Goal: Task Accomplishment & Management: Complete application form

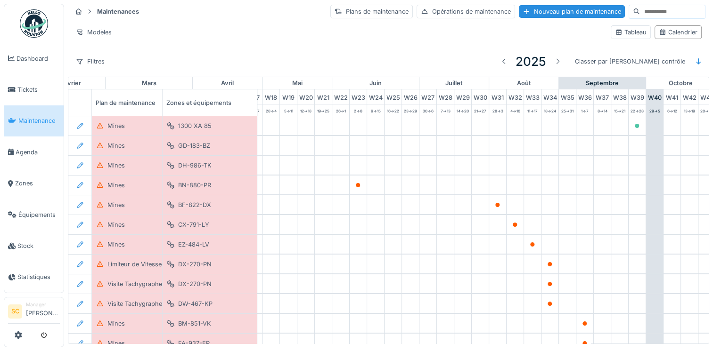
scroll to position [0, 314]
click at [27, 151] on span "Agenda" at bounding box center [38, 152] width 44 height 9
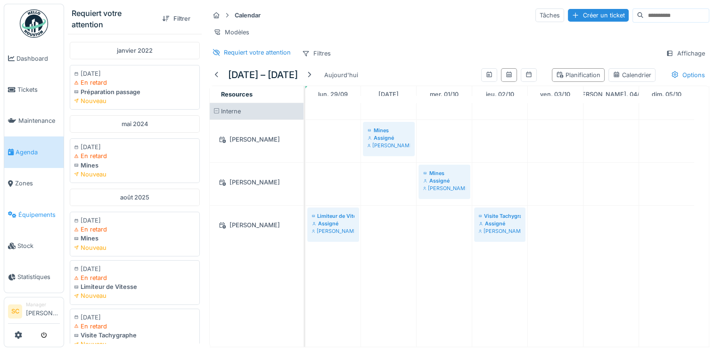
click at [43, 217] on link "Équipements" at bounding box center [33, 214] width 59 height 31
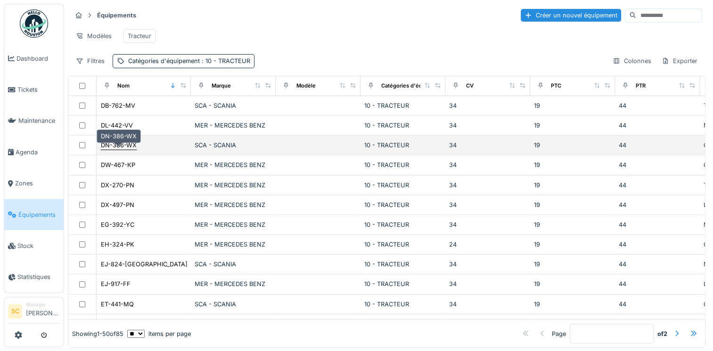
click at [121, 150] on div "DN-386-WX" at bounding box center [119, 145] width 36 height 9
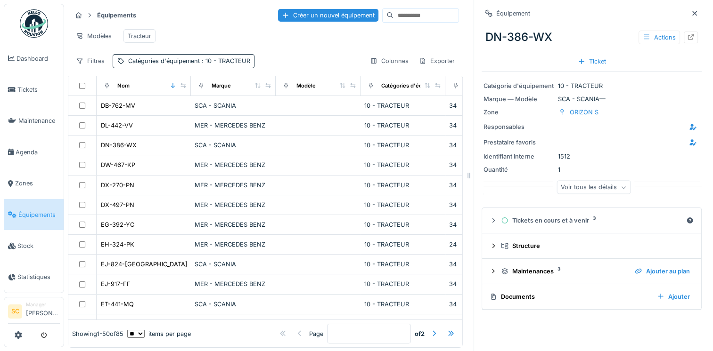
scroll to position [8, 0]
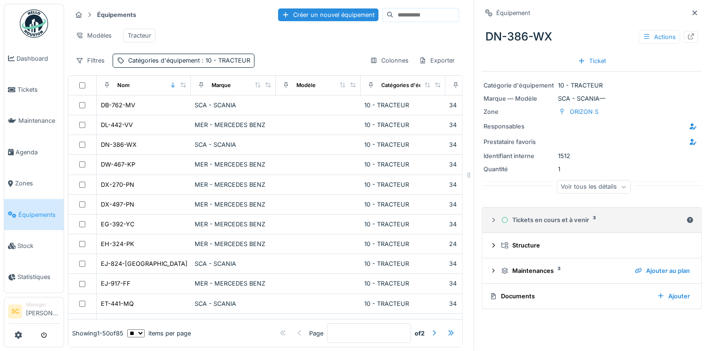
click at [512, 216] on div "Tickets en cours et à venir 3" at bounding box center [591, 220] width 181 height 9
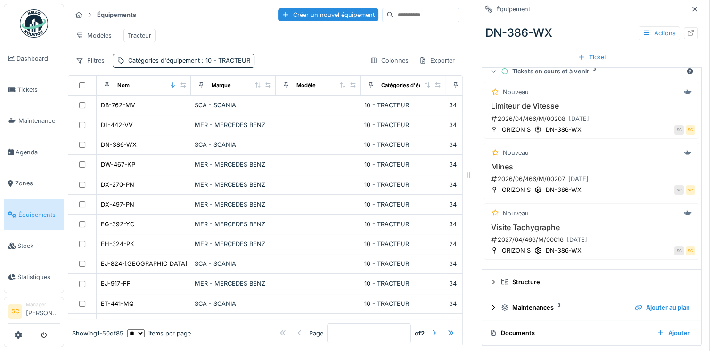
scroll to position [151, 0]
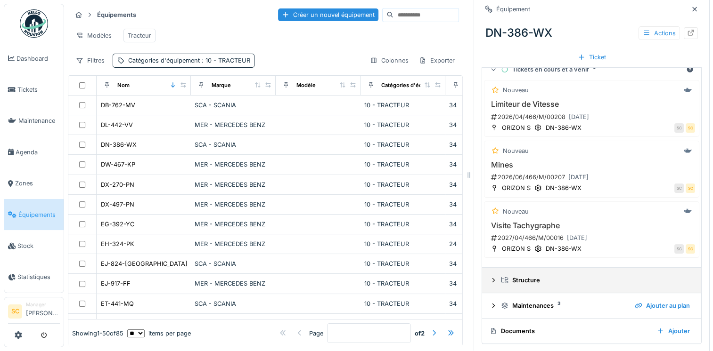
click at [504, 276] on div "Structure" at bounding box center [595, 280] width 189 height 9
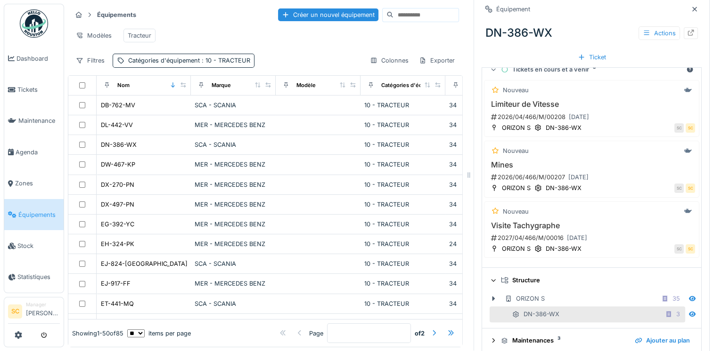
click at [490, 277] on icon at bounding box center [493, 281] width 6 height 8
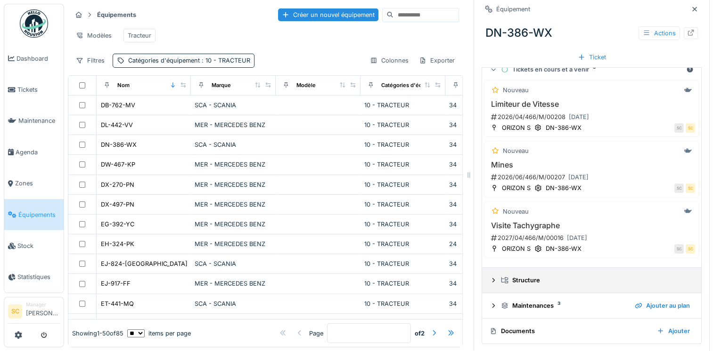
click at [489, 276] on div "Structure" at bounding box center [591, 280] width 204 height 9
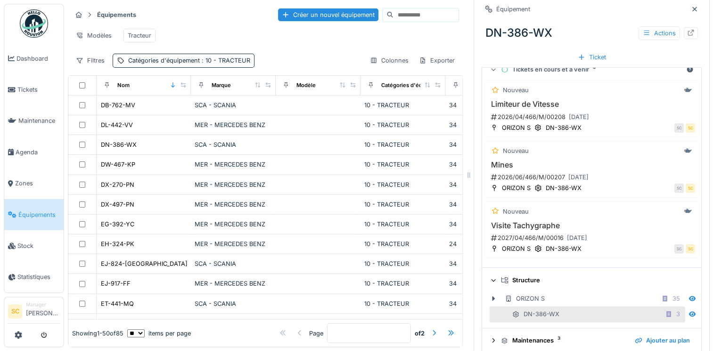
click at [489, 277] on div at bounding box center [492, 281] width 9 height 8
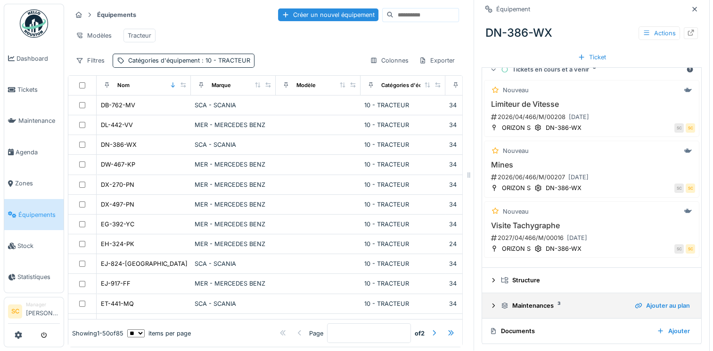
click at [506, 301] on div "Maintenances 3" at bounding box center [564, 305] width 126 height 9
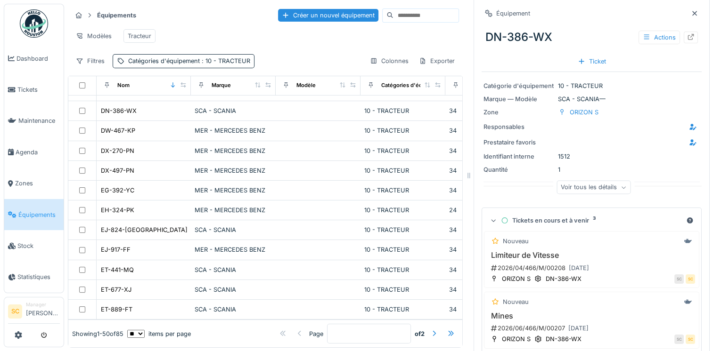
scroll to position [0, 0]
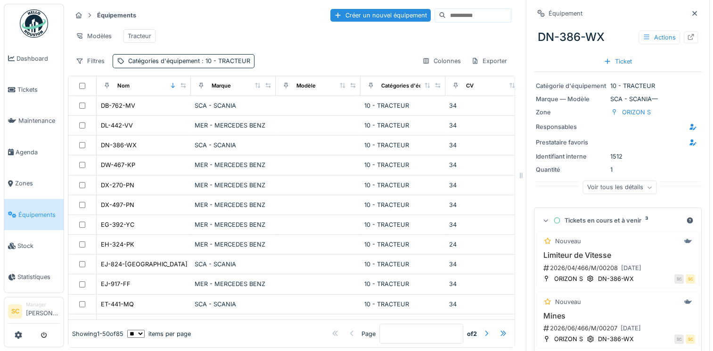
drag, startPoint x: 465, startPoint y: 118, endPoint x: 518, endPoint y: 119, distance: 52.3
click at [518, 119] on div at bounding box center [520, 175] width 9 height 351
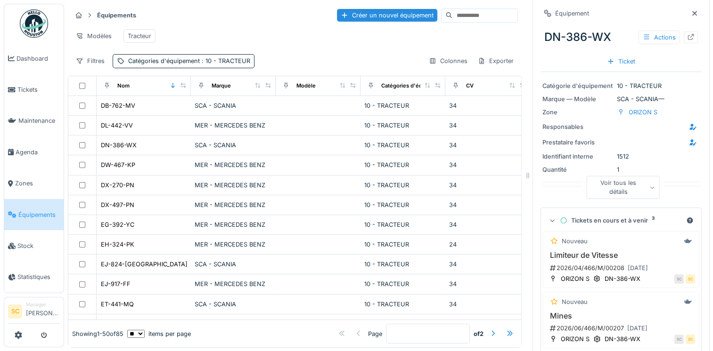
drag, startPoint x: 516, startPoint y: 120, endPoint x: 523, endPoint y: 124, distance: 7.8
click at [523, 124] on div at bounding box center [527, 175] width 9 height 351
click at [34, 31] on img at bounding box center [34, 23] width 28 height 28
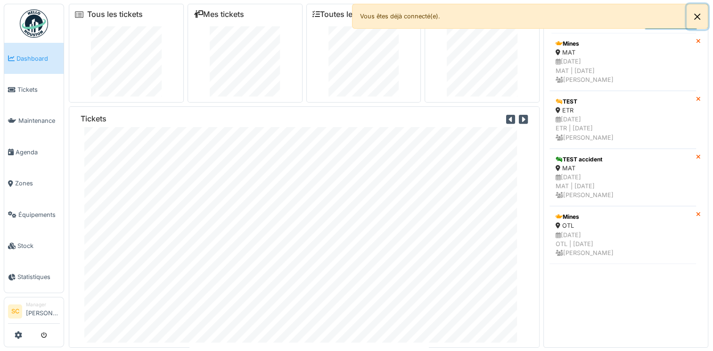
click at [697, 17] on button "Close" at bounding box center [696, 16] width 21 height 25
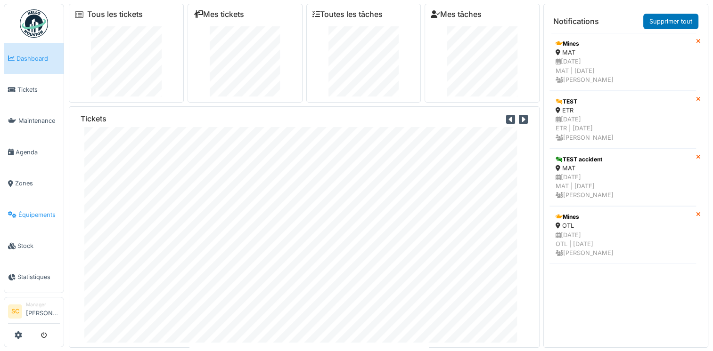
click at [33, 211] on span "Équipements" at bounding box center [38, 215] width 41 height 9
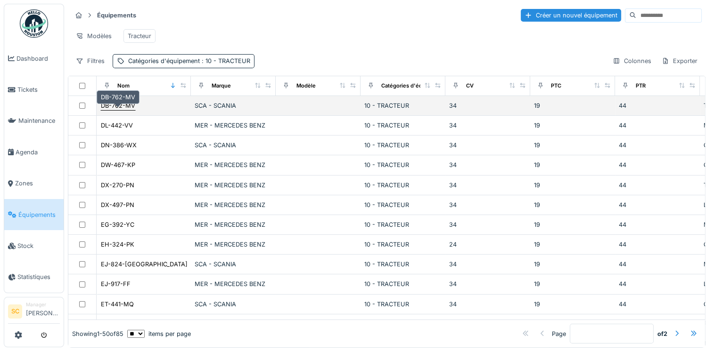
click at [122, 110] on div "DB-762-MV" at bounding box center [118, 105] width 34 height 9
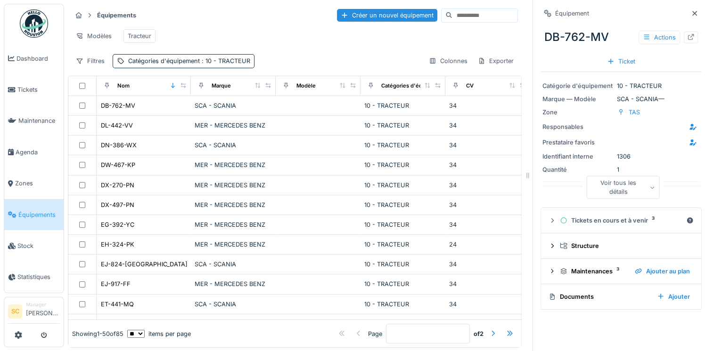
scroll to position [8, 0]
click at [650, 185] on icon at bounding box center [653, 187] width 6 height 5
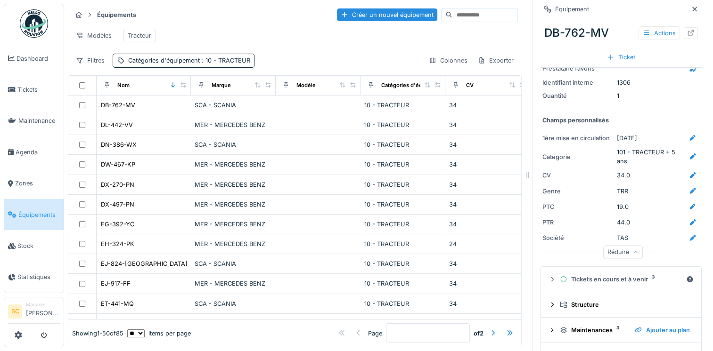
scroll to position [96, 0]
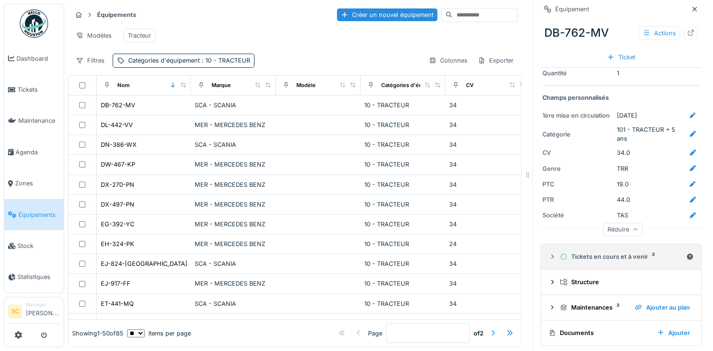
click at [548, 254] on icon at bounding box center [552, 257] width 8 height 6
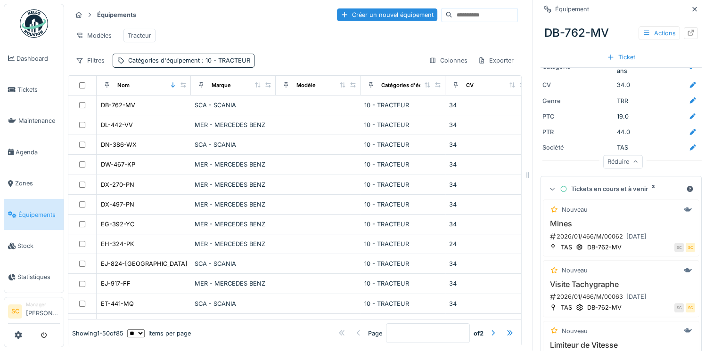
scroll to position [248, 0]
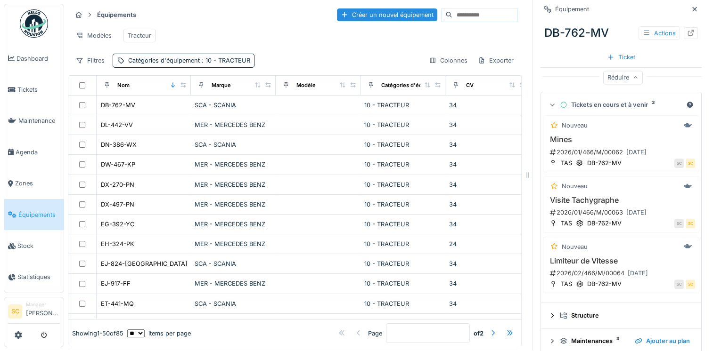
click at [549, 101] on icon at bounding box center [552, 105] width 6 height 8
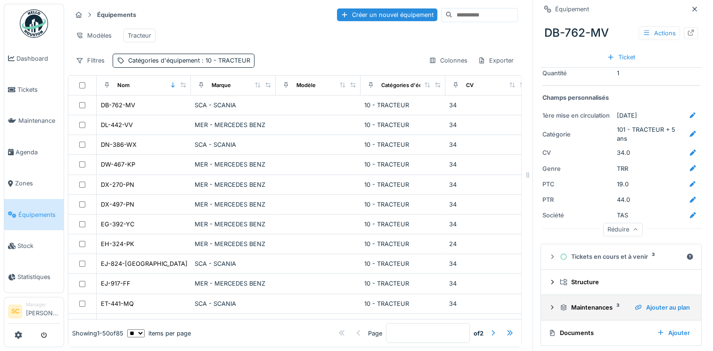
click at [582, 303] on div "Maintenances 3" at bounding box center [593, 307] width 67 height 9
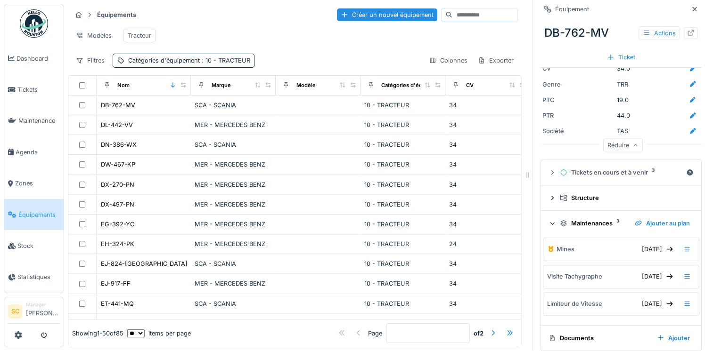
scroll to position [186, 0]
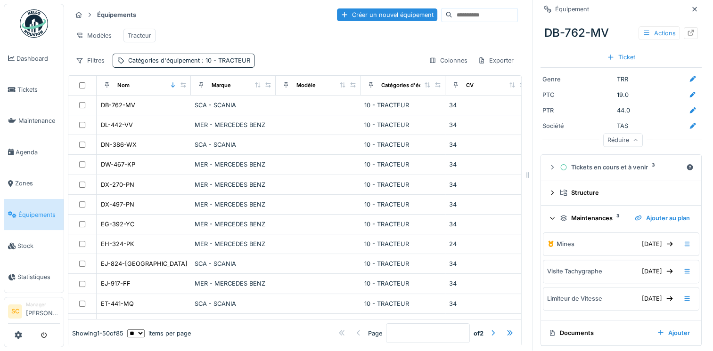
click at [568, 329] on div "Documents" at bounding box center [598, 333] width 101 height 9
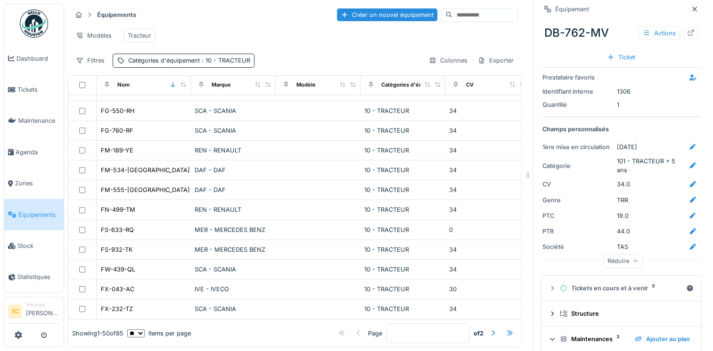
scroll to position [715, 0]
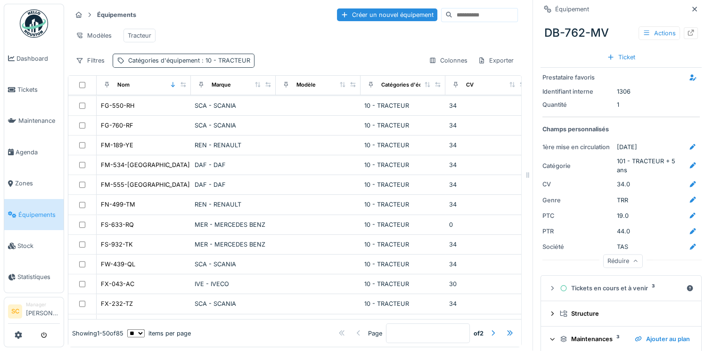
click at [145, 59] on div "Catégories d'équipement : 10 - TRACTEUR" at bounding box center [189, 60] width 122 height 9
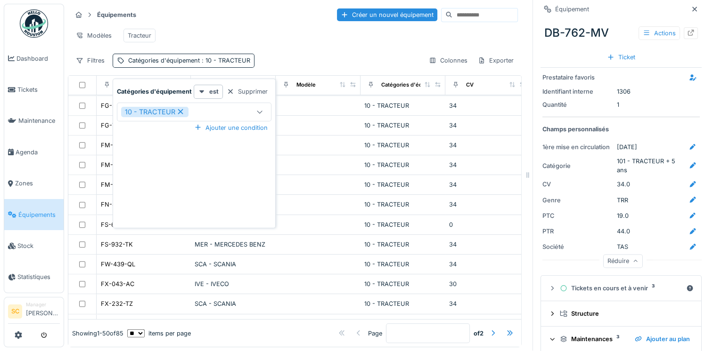
click at [182, 109] on icon at bounding box center [180, 111] width 5 height 5
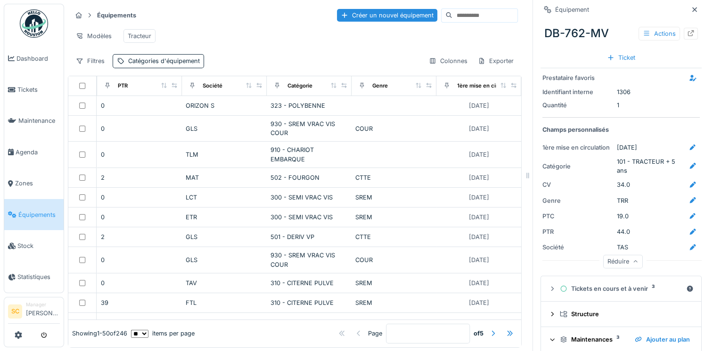
scroll to position [0, 509]
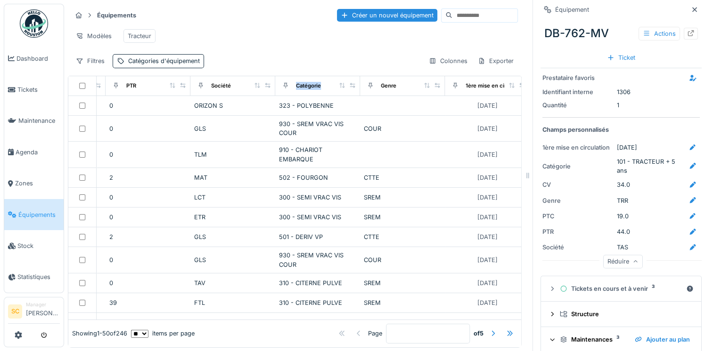
drag, startPoint x: 381, startPoint y: 95, endPoint x: 271, endPoint y: 93, distance: 109.3
click at [271, 93] on tr "Nom Marque Modèle Catégories d'équipement CV PTC PTR Société Catégorie Genre 1è…" at bounding box center [44, 86] width 970 height 20
click at [437, 88] on icon at bounding box center [436, 85] width 5 height 5
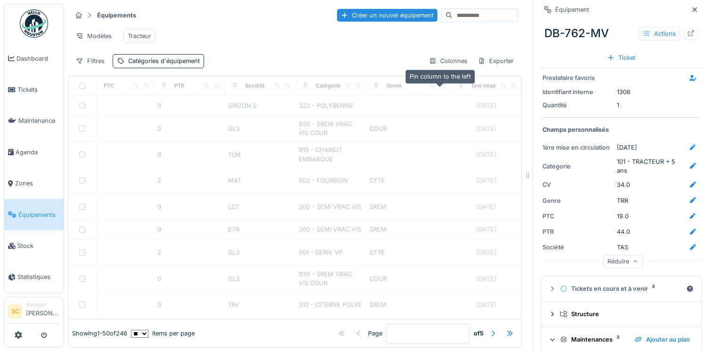
scroll to position [0, 388]
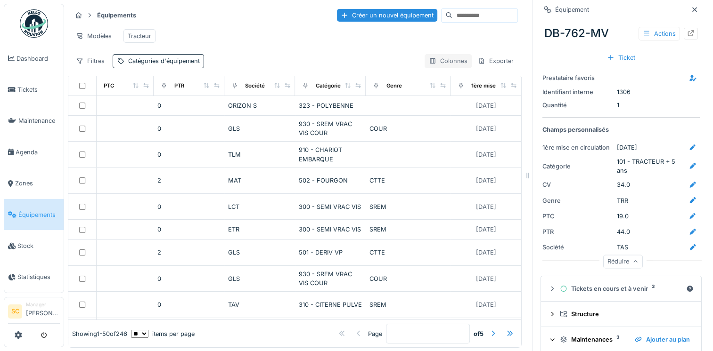
click at [434, 68] on div "Colonnes" at bounding box center [447, 61] width 47 height 14
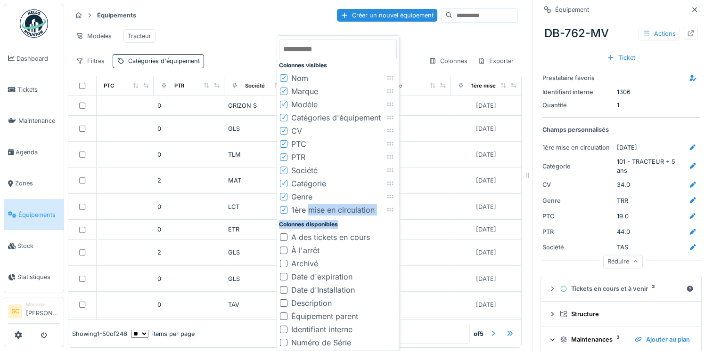
drag, startPoint x: 309, startPoint y: 209, endPoint x: 379, endPoint y: 227, distance: 72.9
click at [379, 227] on div "Colonnes visibles Nom Marque Modèle Catégories d'équipement CV PTC PTR Société …" at bounding box center [338, 233] width 118 height 391
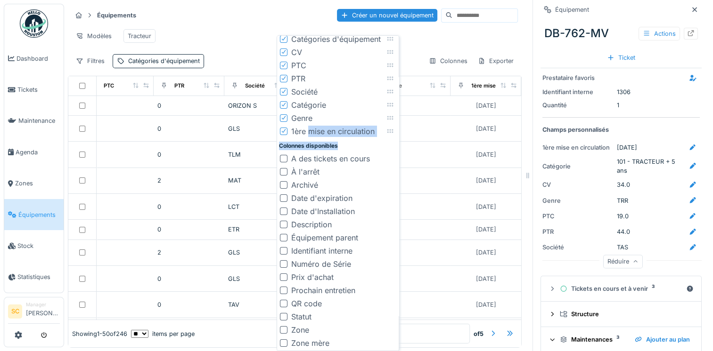
scroll to position [0, 0]
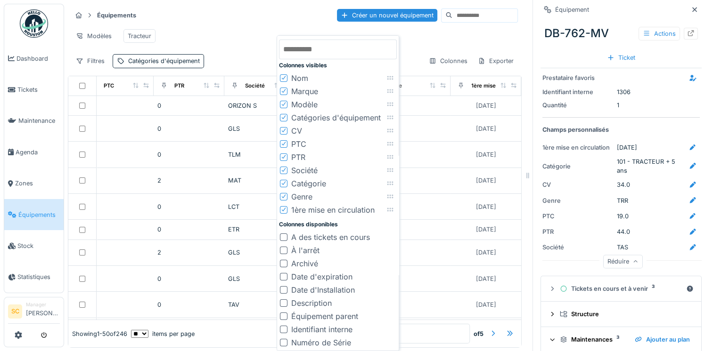
click at [453, 31] on div "Modèles Tracteur" at bounding box center [295, 35] width 446 height 21
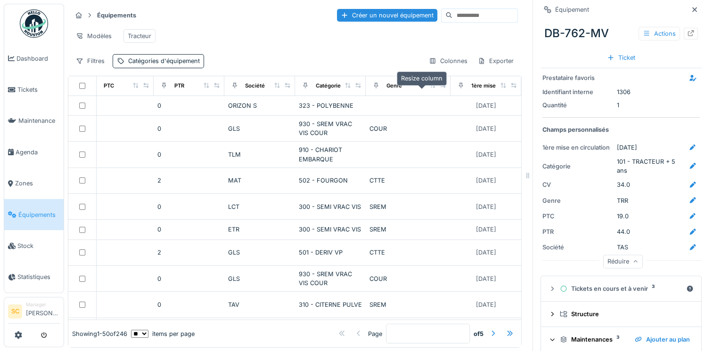
click at [439, 88] on icon at bounding box center [442, 85] width 7 height 5
click at [386, 90] on div "Genre" at bounding box center [394, 86] width 16 height 8
drag, startPoint x: 367, startPoint y: 92, endPoint x: 360, endPoint y: 92, distance: 7.1
click at [369, 92] on div at bounding box center [375, 86] width 13 height 12
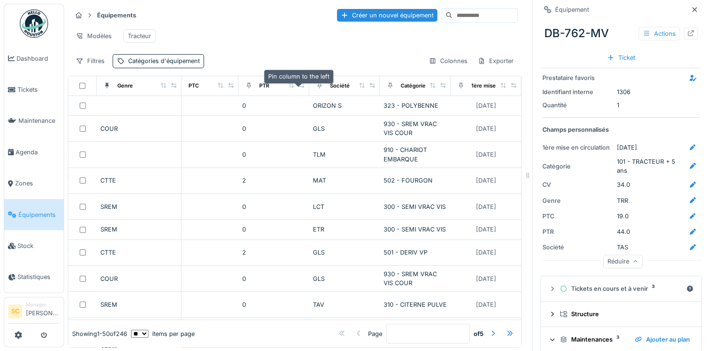
drag, startPoint x: 368, startPoint y: 93, endPoint x: 294, endPoint y: 89, distance: 73.6
click at [294, 89] on tr "Genre Nom Marque Modèle Catégories d'équipement CV PTC PTR Société Catégorie 1è…" at bounding box center [111, 86] width 820 height 20
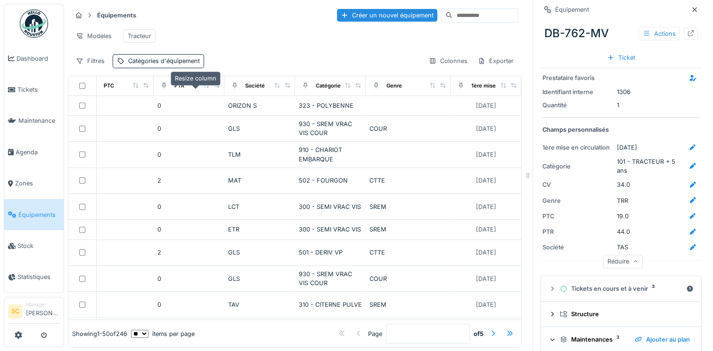
drag, startPoint x: 356, startPoint y: 91, endPoint x: 195, endPoint y: 90, distance: 161.1
click at [195, 90] on tr "Nom Marque Modèle Catégories d'équipement CV PTC PTR Société Catégorie Genre 1è…" at bounding box center [111, 86] width 820 height 20
click at [435, 63] on div "Colonnes" at bounding box center [447, 61] width 47 height 14
click at [232, 42] on div "Modèles Tracteur" at bounding box center [295, 35] width 446 height 21
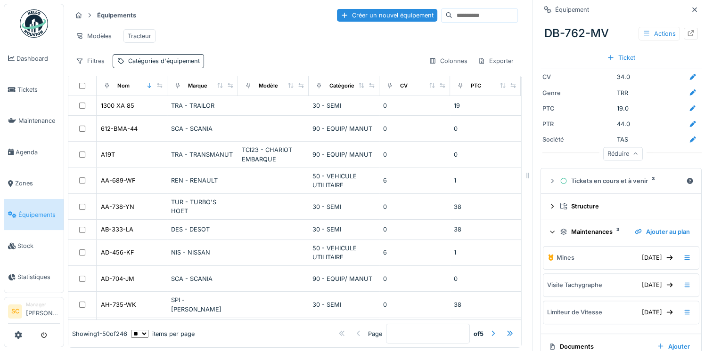
scroll to position [186, 0]
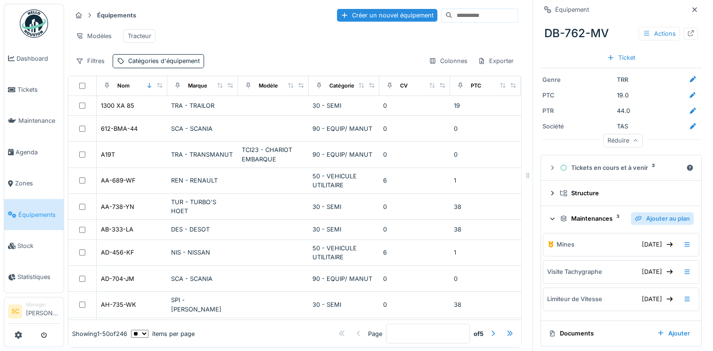
click at [660, 218] on div "Ajouter au plan" at bounding box center [662, 218] width 63 height 13
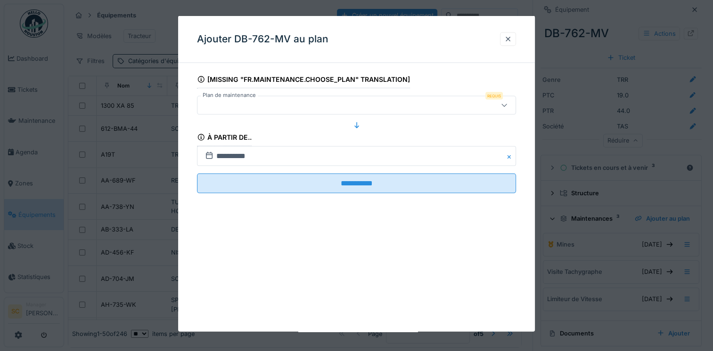
click at [249, 104] on div at bounding box center [337, 105] width 272 height 10
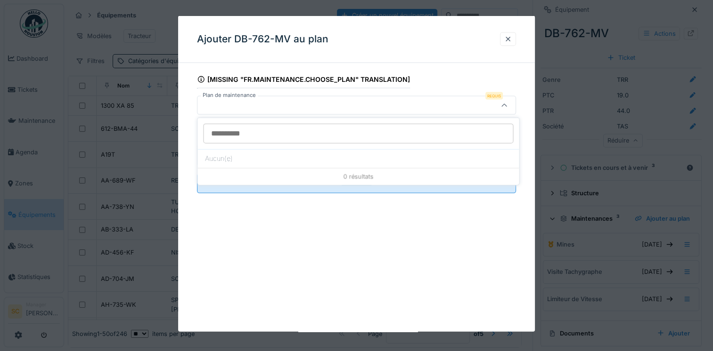
click at [363, 101] on div at bounding box center [337, 105] width 272 height 10
click at [511, 44] on div at bounding box center [508, 39] width 16 height 14
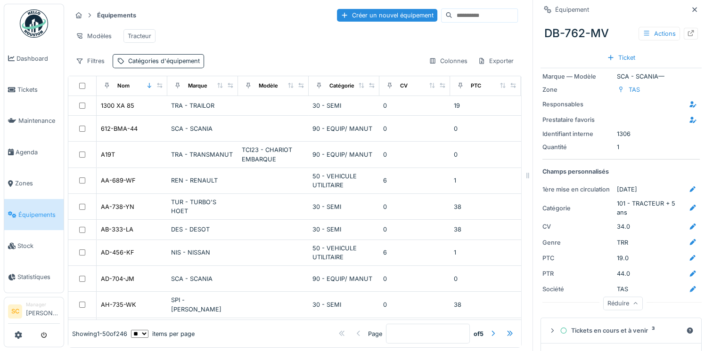
scroll to position [0, 0]
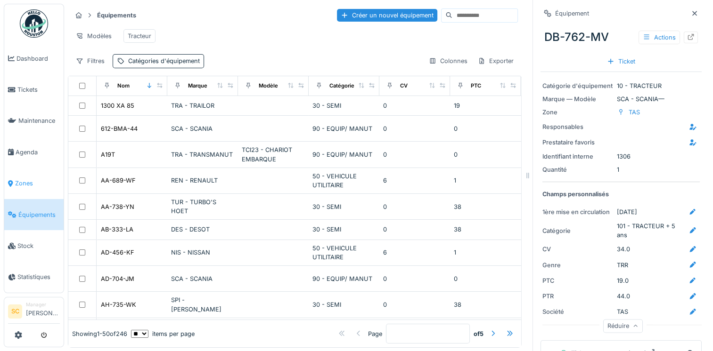
click at [30, 179] on span "Zones" at bounding box center [37, 183] width 45 height 9
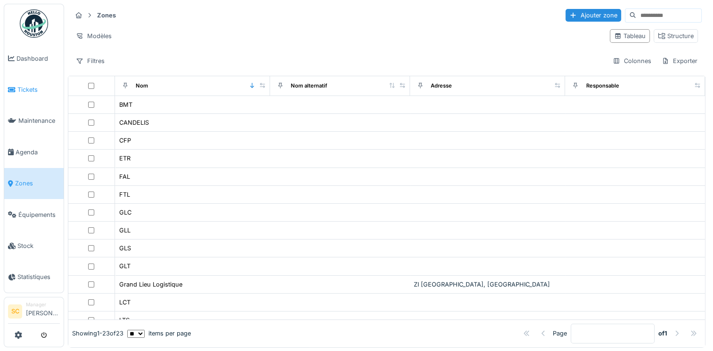
click at [28, 86] on span "Tickets" at bounding box center [38, 89] width 42 height 9
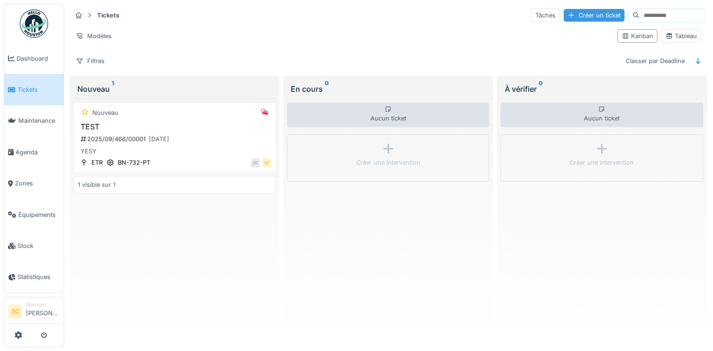
click at [573, 16] on div "Créer un ticket" at bounding box center [593, 15] width 61 height 13
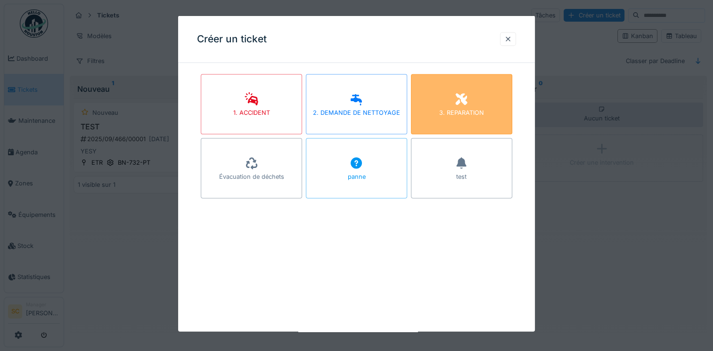
click at [463, 97] on icon at bounding box center [461, 99] width 12 height 12
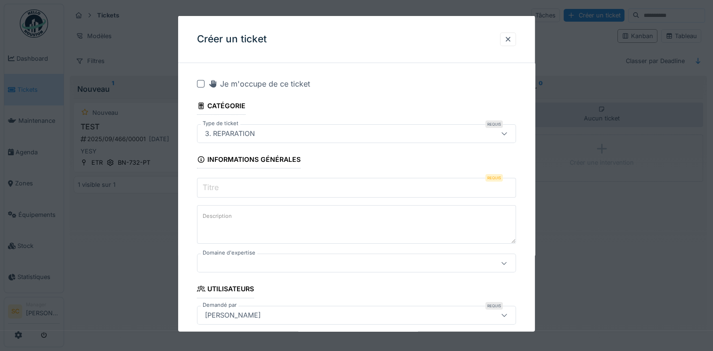
click at [261, 186] on input "Titre" at bounding box center [356, 188] width 319 height 20
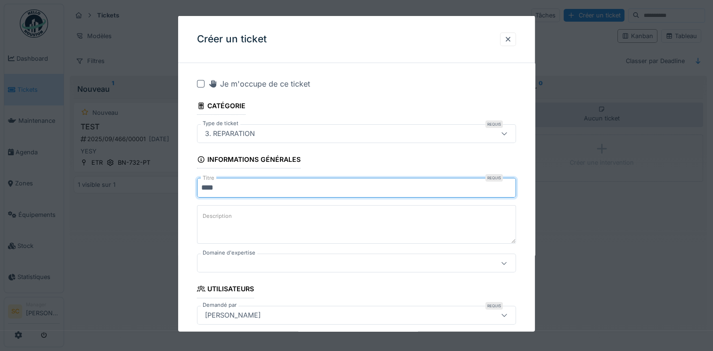
type input "****"
click at [239, 219] on textarea "Description" at bounding box center [356, 224] width 319 height 39
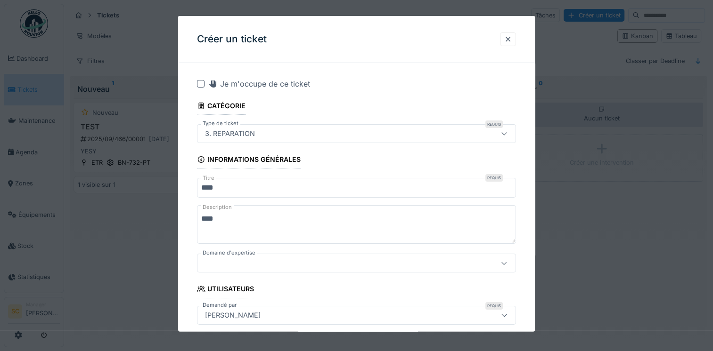
type textarea "****"
click at [276, 263] on div at bounding box center [337, 263] width 272 height 10
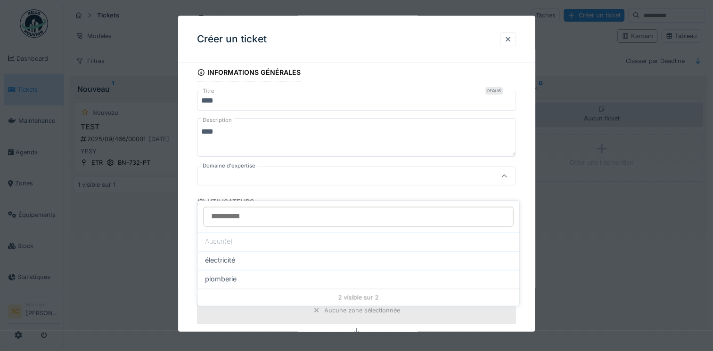
scroll to position [89, 0]
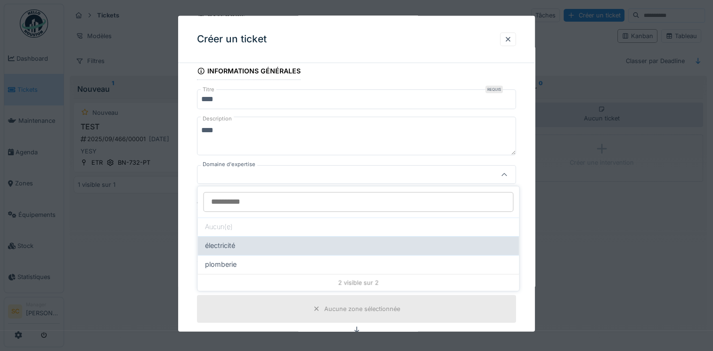
click at [249, 246] on div "électricité" at bounding box center [358, 246] width 306 height 10
type input "****"
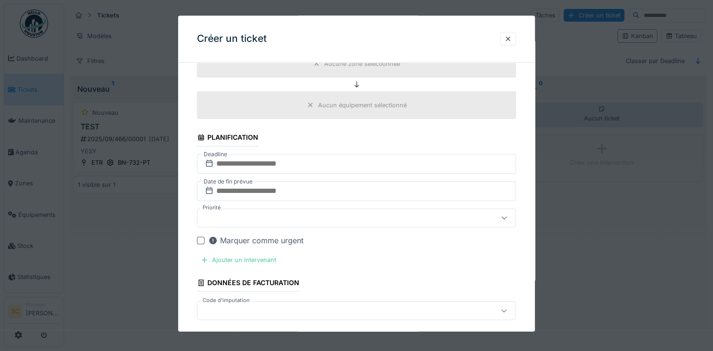
scroll to position [352, 0]
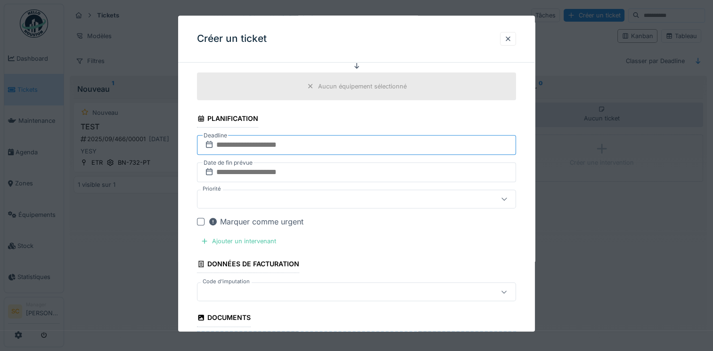
click at [273, 144] on input "text" at bounding box center [356, 146] width 319 height 20
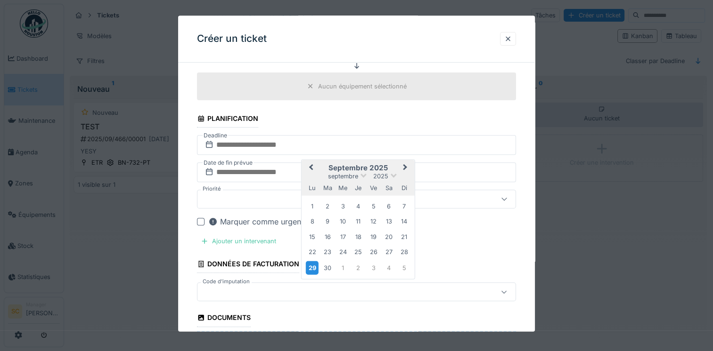
click at [314, 261] on div "29" at bounding box center [312, 268] width 13 height 14
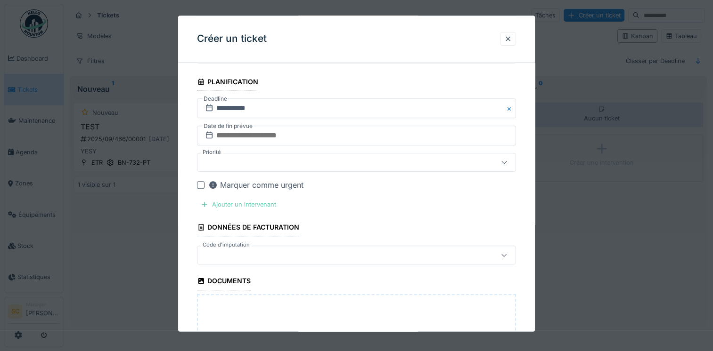
scroll to position [390, 0]
click at [196, 184] on div "**********" at bounding box center [356, 89] width 357 height 816
click at [197, 183] on div at bounding box center [201, 185] width 8 height 8
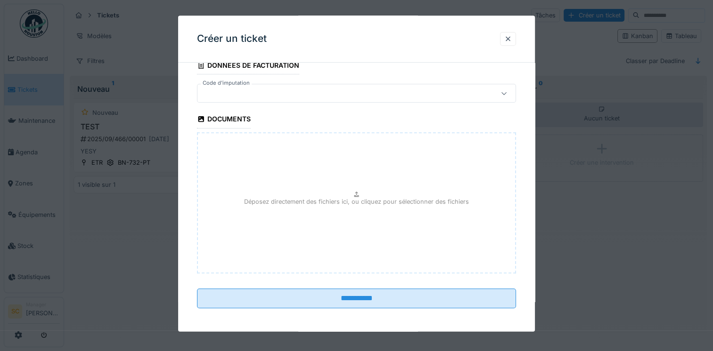
scroll to position [8, 0]
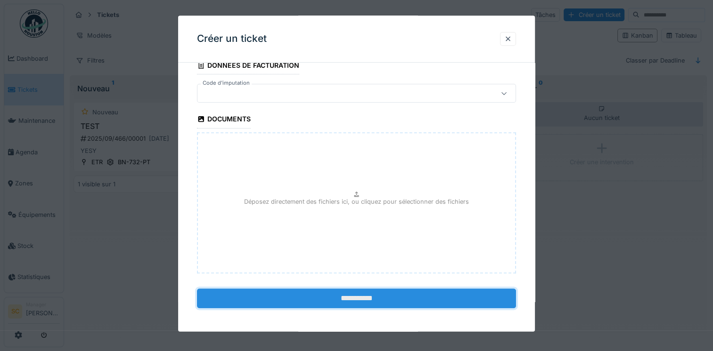
click at [355, 297] on input "**********" at bounding box center [356, 299] width 319 height 20
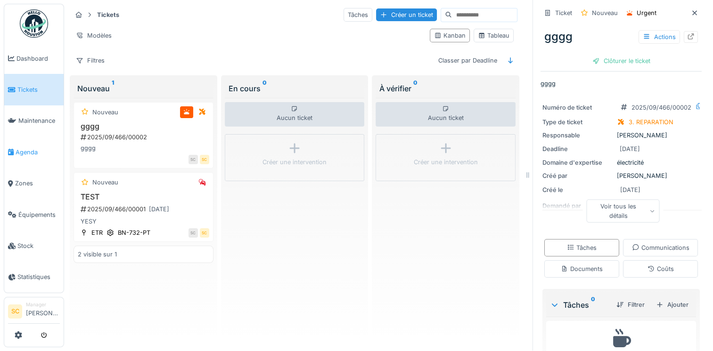
click at [23, 148] on span "Agenda" at bounding box center [38, 152] width 44 height 9
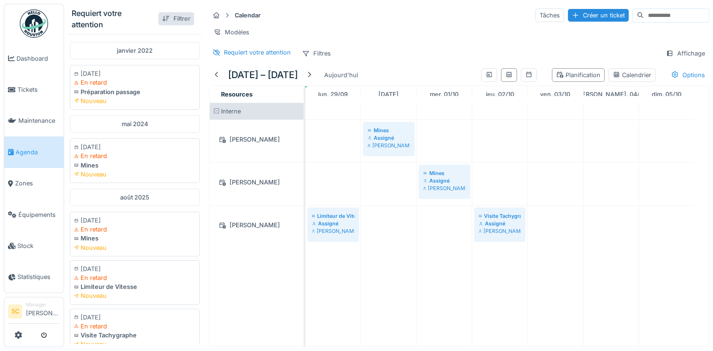
click at [171, 21] on div "Filtrer" at bounding box center [176, 18] width 36 height 13
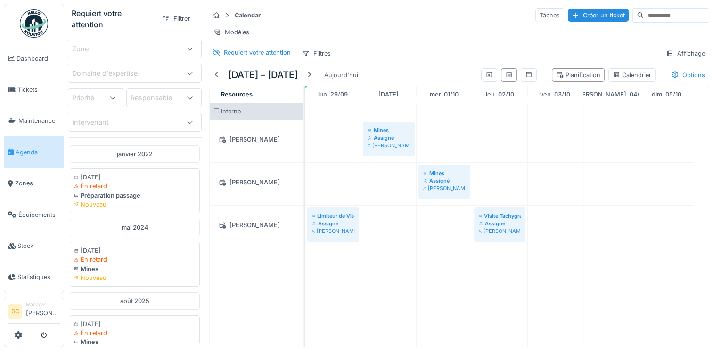
click at [324, 36] on div "Modèles" at bounding box center [459, 32] width 500 height 14
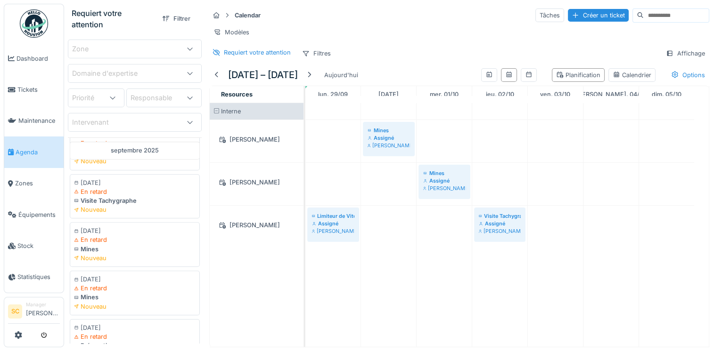
scroll to position [889, 0]
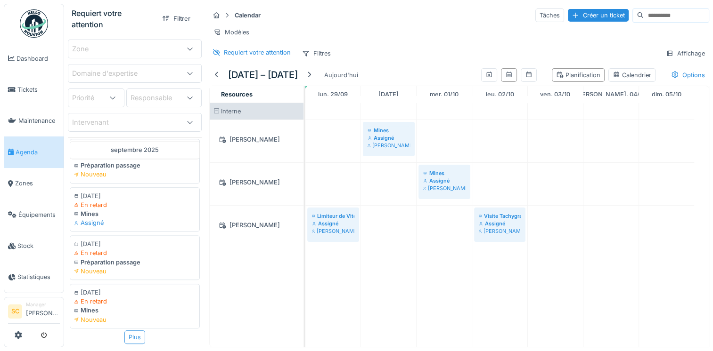
click at [124, 331] on div "Plus" at bounding box center [134, 338] width 21 height 14
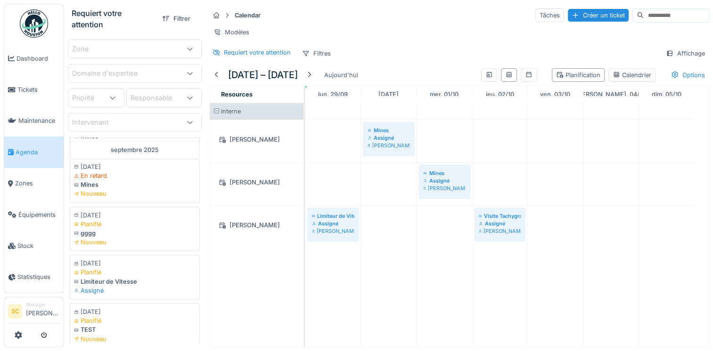
scroll to position [1243, 0]
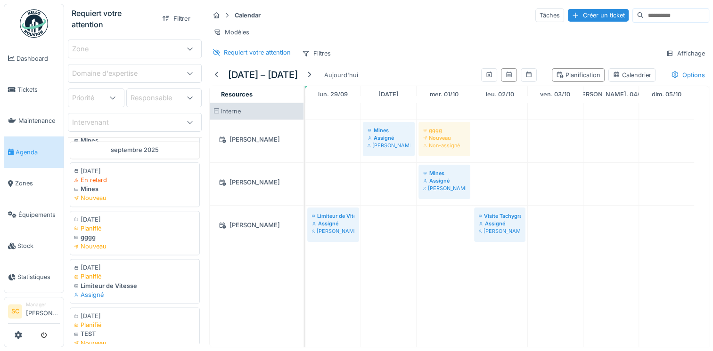
drag, startPoint x: 95, startPoint y: 225, endPoint x: 457, endPoint y: 164, distance: 367.3
click at [457, 163] on div "Requiert votre attention Filtrer Zone Domaine d'expertise Priorité Responsable …" at bounding box center [388, 175] width 649 height 351
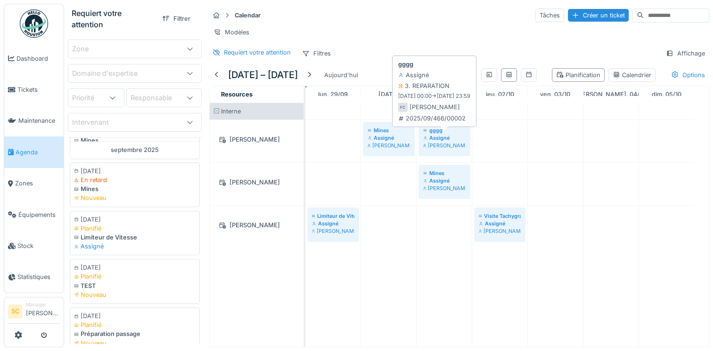
click at [463, 149] on div "[PERSON_NAME]" at bounding box center [444, 146] width 42 height 8
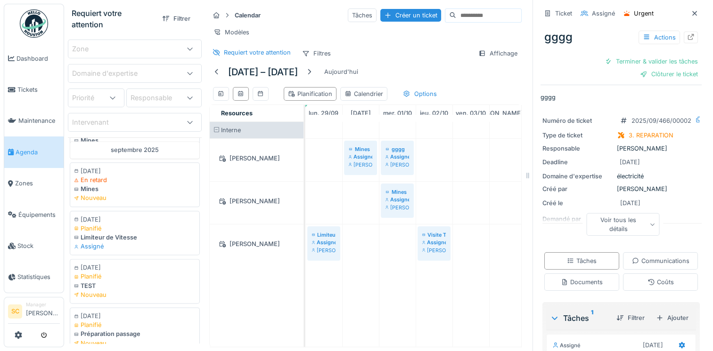
click at [601, 224] on div "Voir tous les détails" at bounding box center [622, 224] width 73 height 23
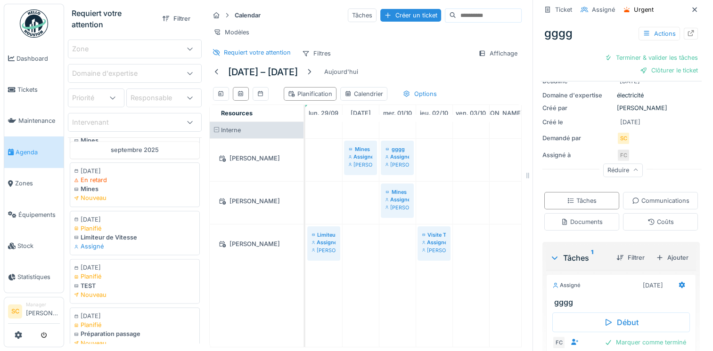
scroll to position [127, 0]
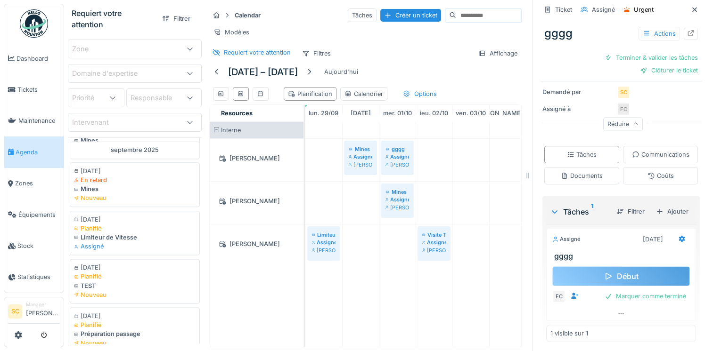
click at [603, 271] on div "Début" at bounding box center [621, 277] width 138 height 20
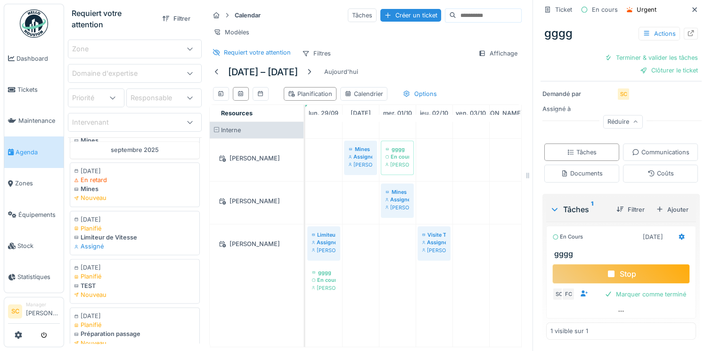
click at [605, 273] on div "Stop" at bounding box center [621, 274] width 138 height 20
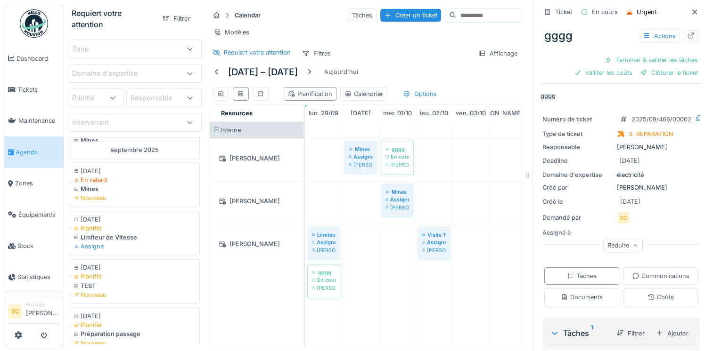
scroll to position [0, 0]
click at [37, 93] on link "Tickets" at bounding box center [33, 89] width 59 height 31
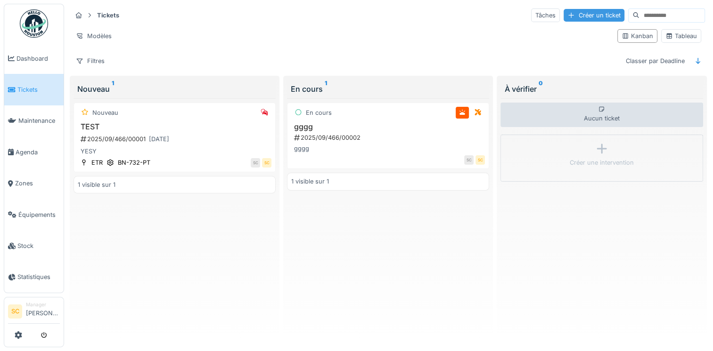
click at [571, 12] on div "Créer un ticket" at bounding box center [593, 15] width 61 height 13
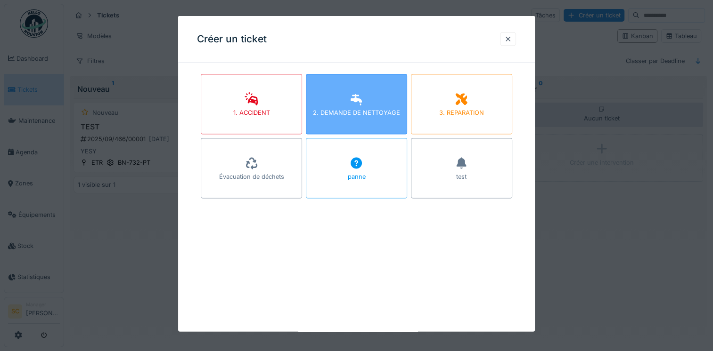
click at [363, 101] on icon at bounding box center [356, 99] width 14 height 11
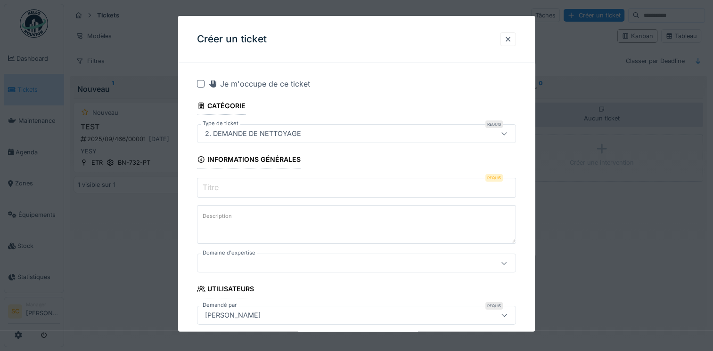
click at [286, 190] on input "Titre" at bounding box center [356, 188] width 319 height 20
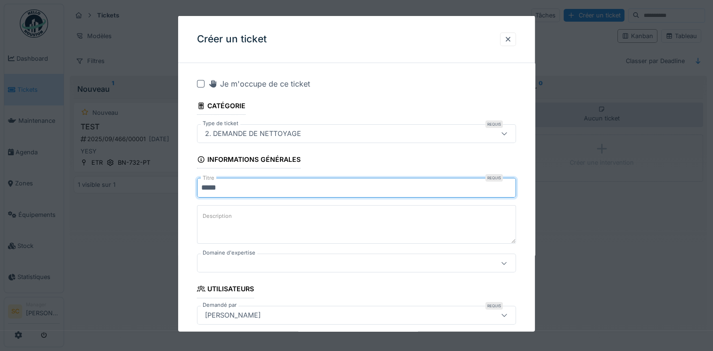
type input "*****"
click at [308, 223] on textarea "Description" at bounding box center [356, 224] width 319 height 39
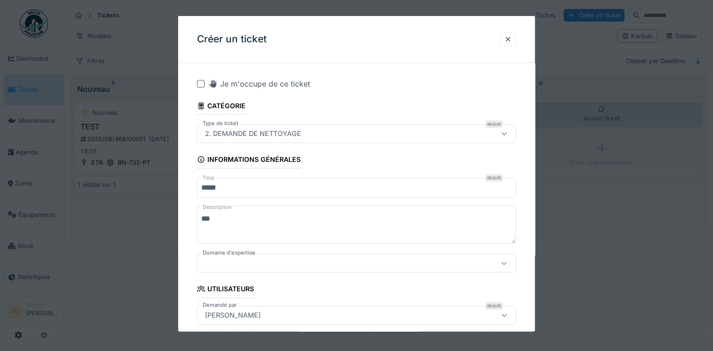
type textarea "***"
click at [255, 268] on div at bounding box center [337, 263] width 272 height 10
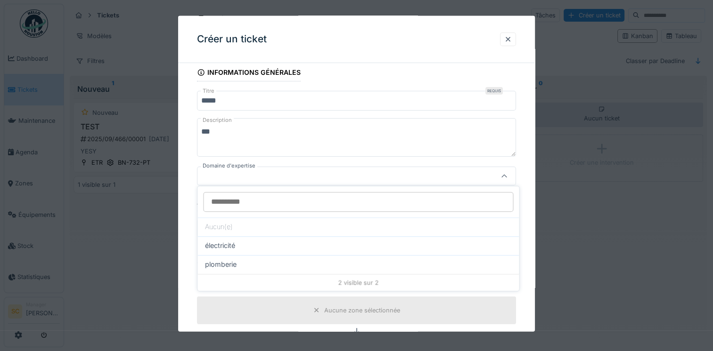
scroll to position [89, 0]
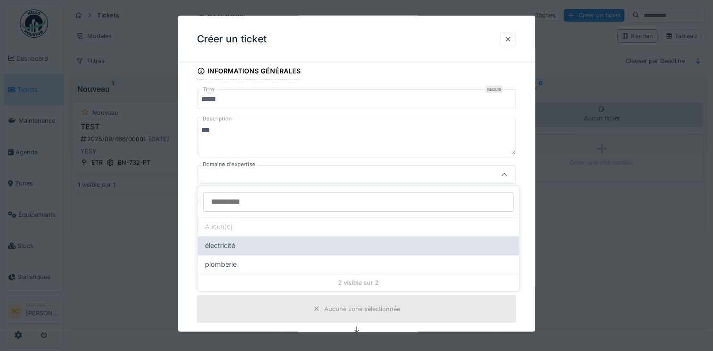
click at [255, 244] on div "électricité" at bounding box center [358, 246] width 306 height 10
type input "****"
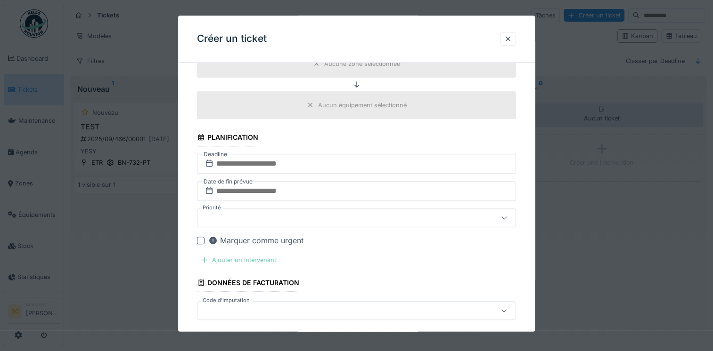
scroll to position [352, 0]
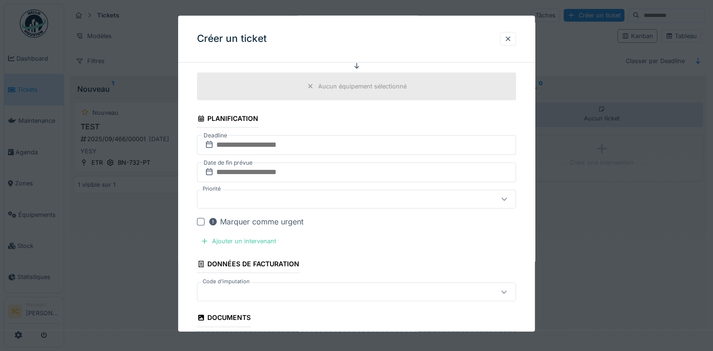
click at [202, 222] on div at bounding box center [201, 223] width 8 height 8
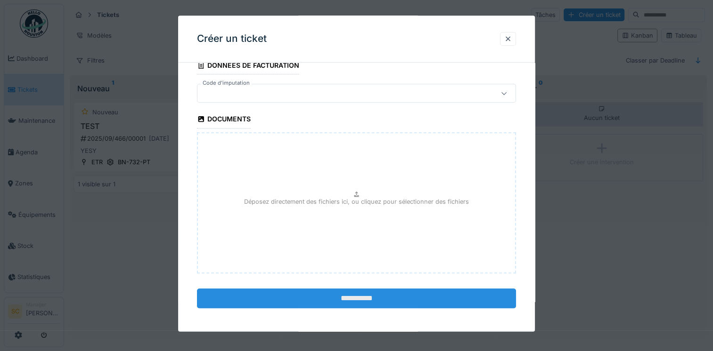
scroll to position [8, 0]
click at [362, 289] on input "**********" at bounding box center [356, 299] width 319 height 20
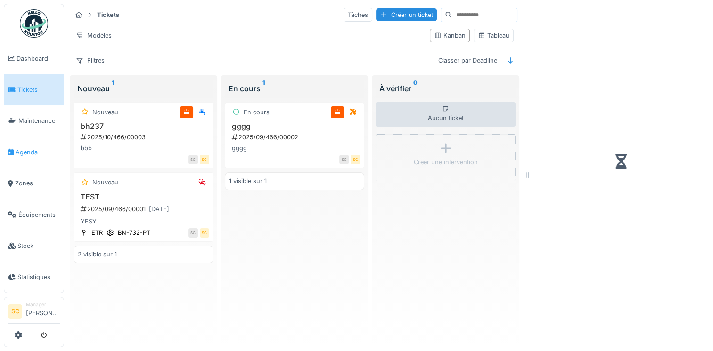
click at [30, 148] on span "Agenda" at bounding box center [38, 152] width 44 height 9
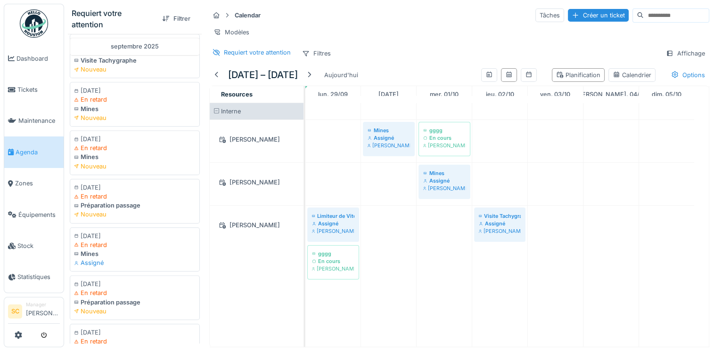
scroll to position [786, 0]
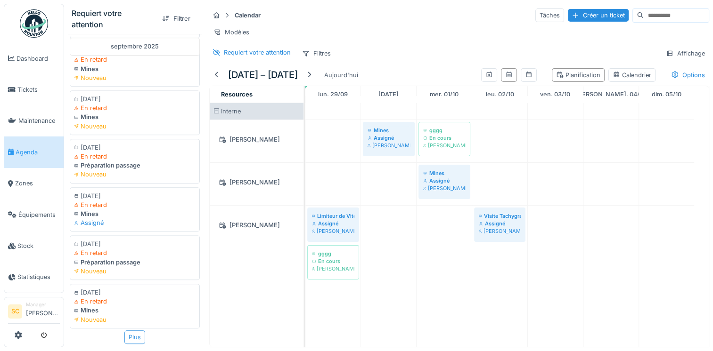
click at [131, 331] on div "Plus" at bounding box center [134, 338] width 21 height 14
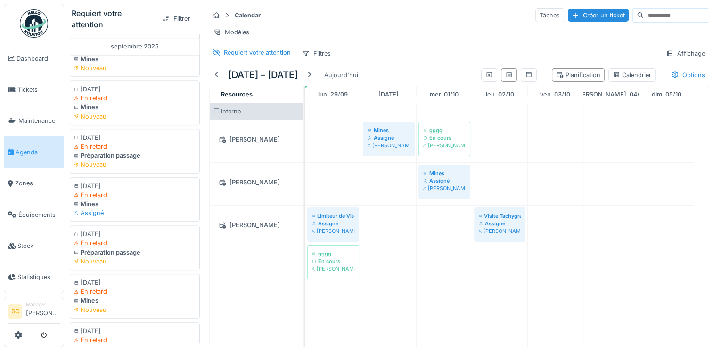
scroll to position [1044, 0]
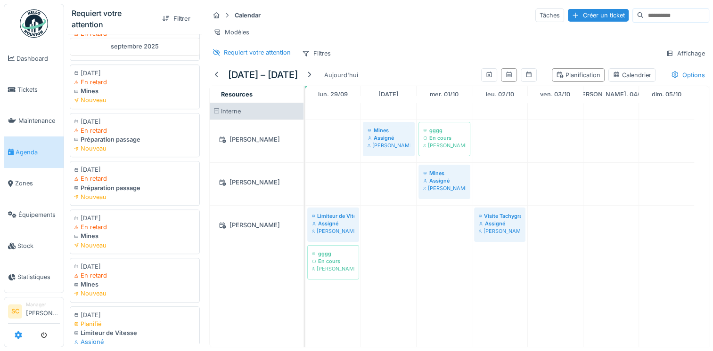
click at [19, 340] on link at bounding box center [19, 336] width 8 height 16
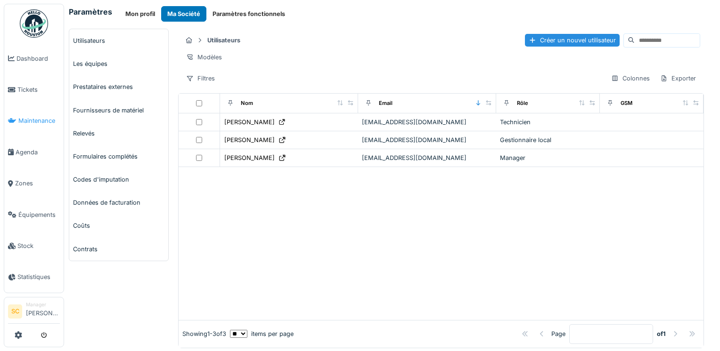
click at [32, 122] on span "Maintenance" at bounding box center [38, 120] width 41 height 9
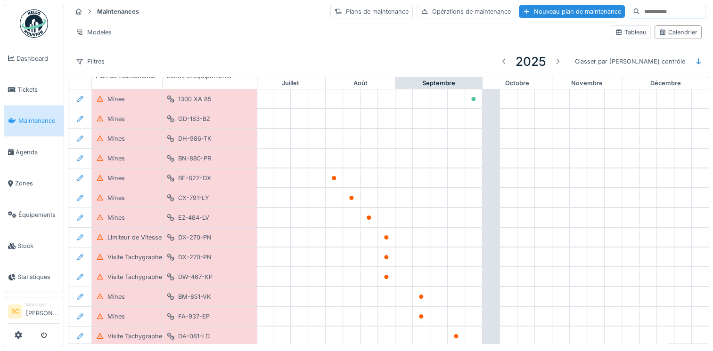
scroll to position [0, 493]
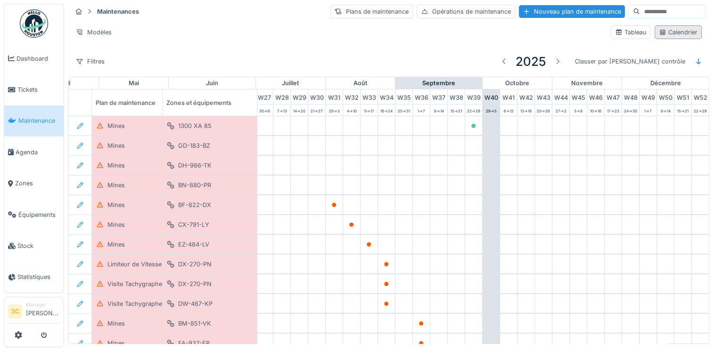
click at [658, 31] on div "Calendrier" at bounding box center [677, 32] width 39 height 9
click at [615, 33] on div "Tableau" at bounding box center [631, 32] width 32 height 9
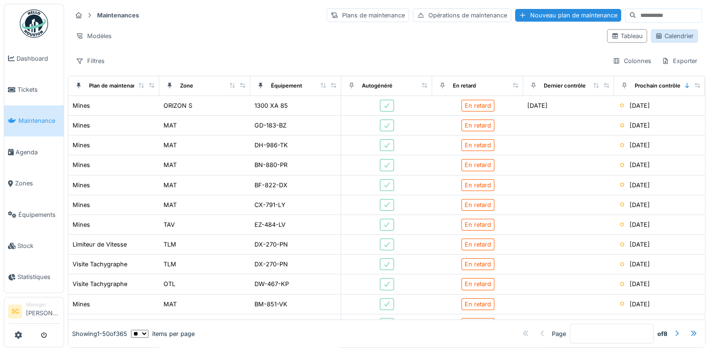
click at [659, 37] on div "Calendrier" at bounding box center [674, 36] width 39 height 9
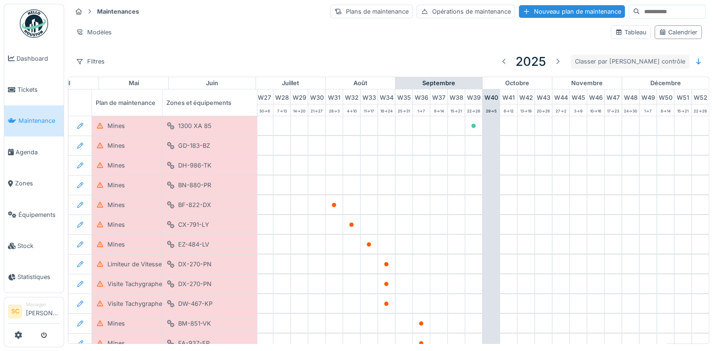
click at [625, 60] on div "Classer par Prochain contrôle" at bounding box center [629, 62] width 119 height 14
click at [443, 50] on div "Filtres 2025 Classer par Prochain contrôle" at bounding box center [388, 61] width 633 height 22
click at [561, 61] on div at bounding box center [557, 61] width 8 height 9
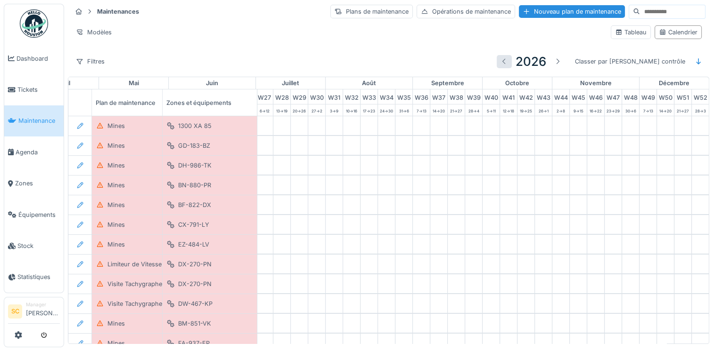
click at [508, 60] on div at bounding box center [504, 61] width 8 height 9
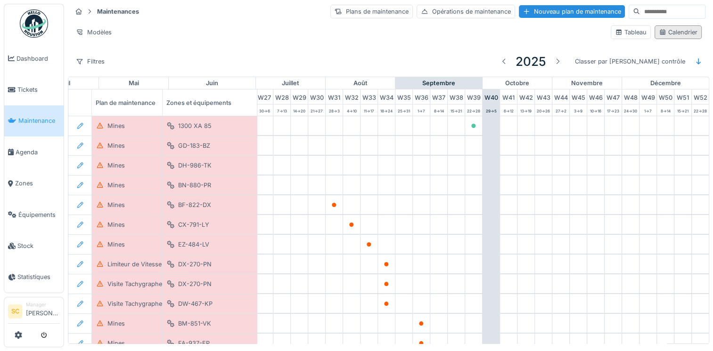
click at [658, 33] on icon at bounding box center [662, 32] width 8 height 6
click at [694, 61] on icon at bounding box center [698, 61] width 8 height 6
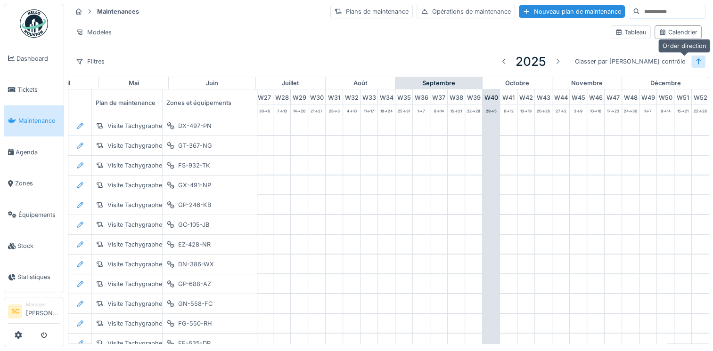
click at [694, 61] on icon at bounding box center [698, 61] width 8 height 6
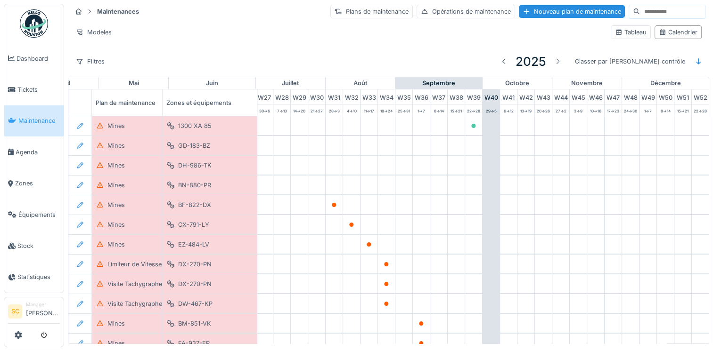
click at [400, 49] on div "Maintenances Plans de maintenance Opérations de maintenance Nouveau plan de mai…" at bounding box center [388, 38] width 641 height 77
click at [96, 61] on div "Filtres" at bounding box center [90, 62] width 37 height 14
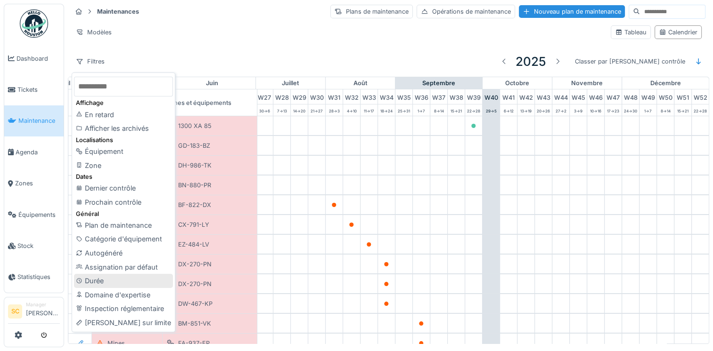
click at [128, 280] on div "Durée" at bounding box center [123, 281] width 99 height 14
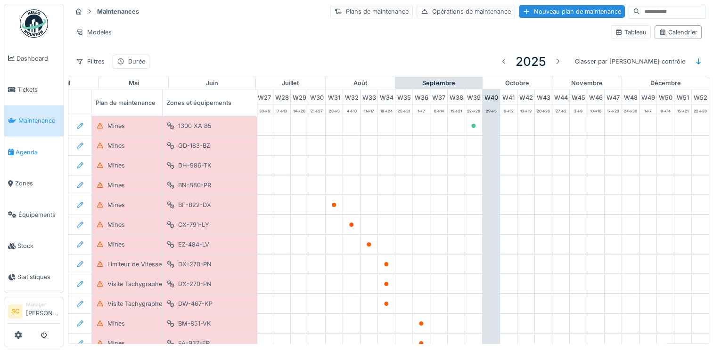
click at [23, 149] on span "Agenda" at bounding box center [38, 152] width 44 height 9
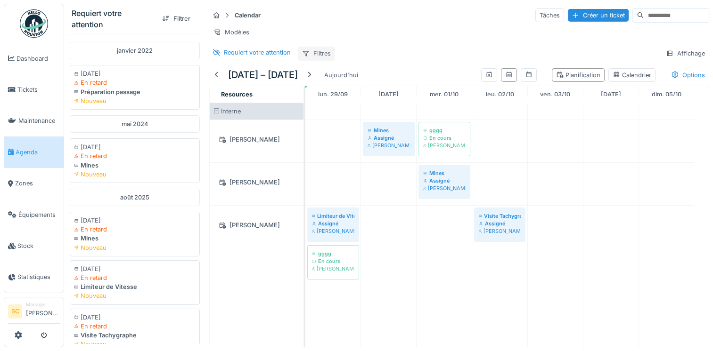
click at [327, 57] on div "Filtres" at bounding box center [316, 54] width 37 height 14
click at [399, 47] on div "Calendar Tâches Créer un ticket Modèles Requiert votre attention Filtres Affich…" at bounding box center [458, 34] width 507 height 61
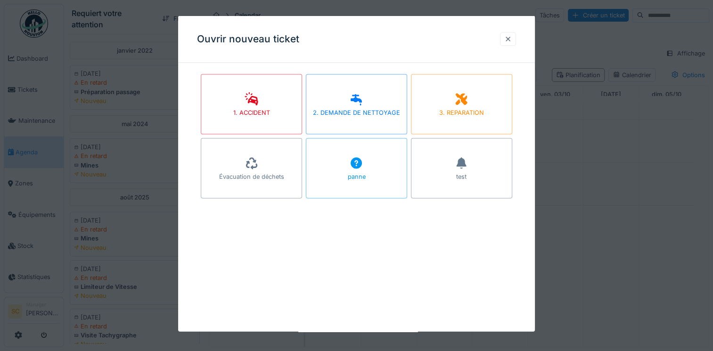
click at [509, 37] on div at bounding box center [508, 38] width 8 height 9
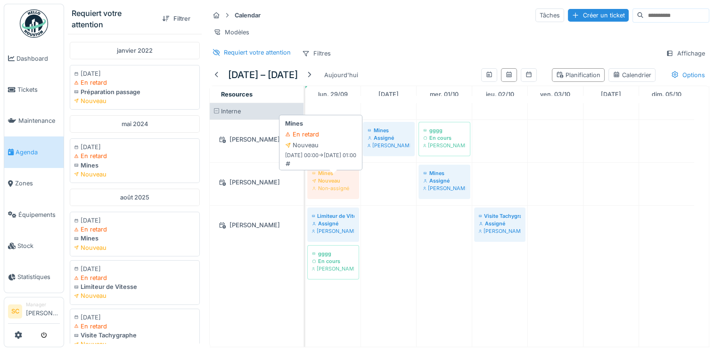
drag, startPoint x: 104, startPoint y: 233, endPoint x: 331, endPoint y: 208, distance: 228.4
click at [336, 191] on div "Requiert votre attention Filtrer janvier 2022 04/01/2022 En retard Préparation …" at bounding box center [388, 175] width 649 height 351
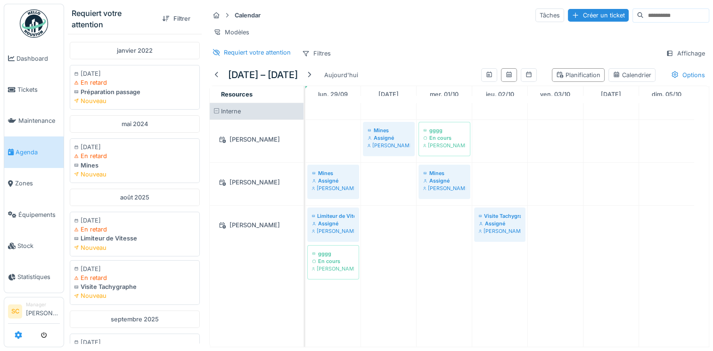
click at [18, 341] on link at bounding box center [19, 336] width 8 height 16
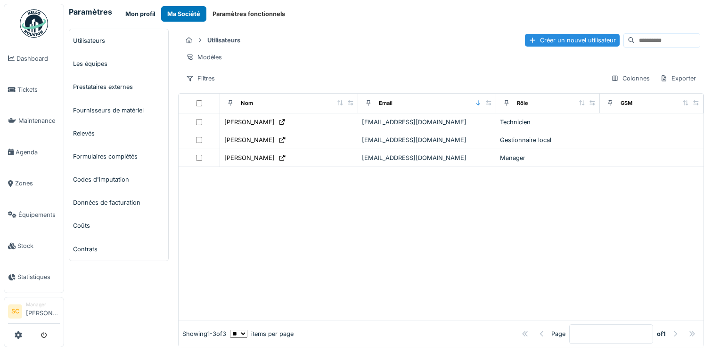
click at [140, 16] on button "Mon profil" at bounding box center [140, 14] width 42 height 16
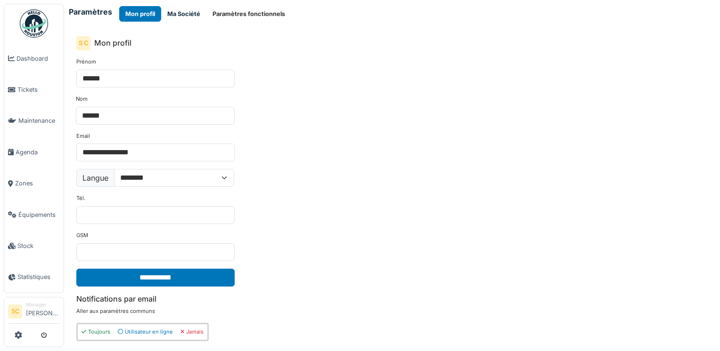
click at [176, 16] on button "Ma Société" at bounding box center [183, 14] width 45 height 16
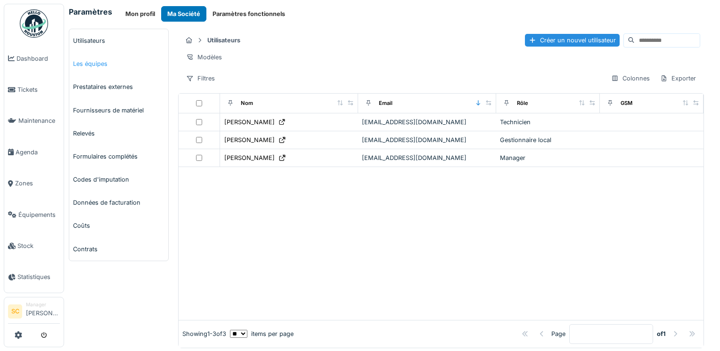
click at [96, 66] on link "Les équipes" at bounding box center [118, 63] width 99 height 23
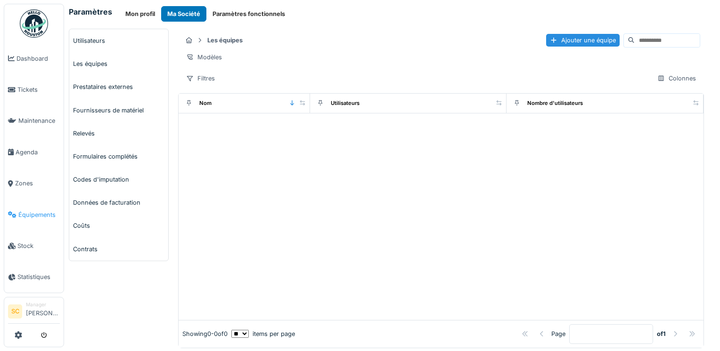
click at [33, 211] on span "Équipements" at bounding box center [38, 215] width 41 height 9
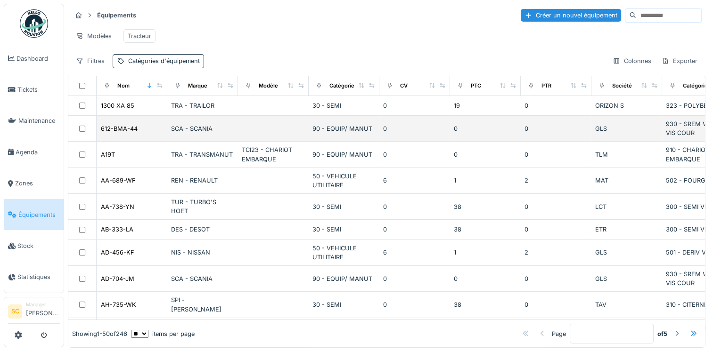
click at [196, 133] on div "SCA - SCANIA" at bounding box center [202, 128] width 63 height 9
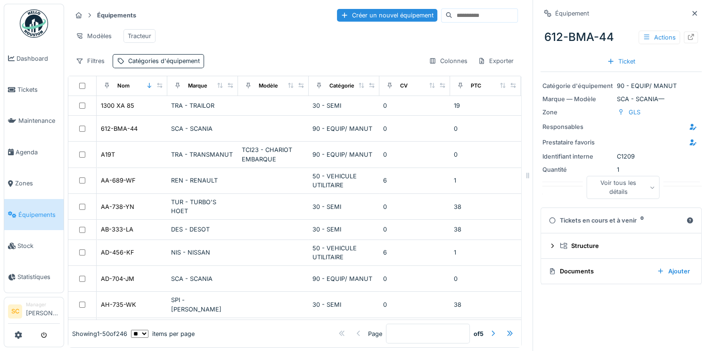
scroll to position [8, 0]
click at [658, 267] on div "Ajouter" at bounding box center [673, 271] width 41 height 13
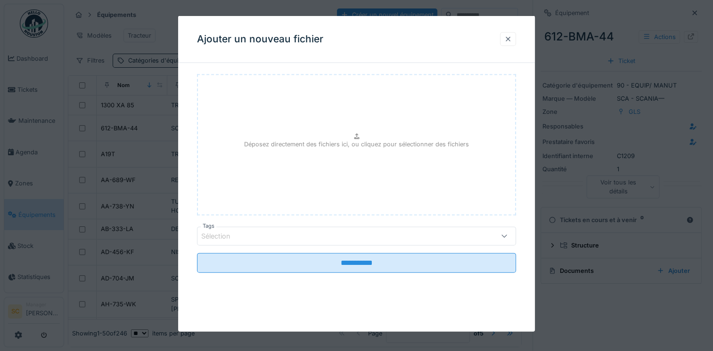
click at [512, 39] on div at bounding box center [508, 38] width 8 height 9
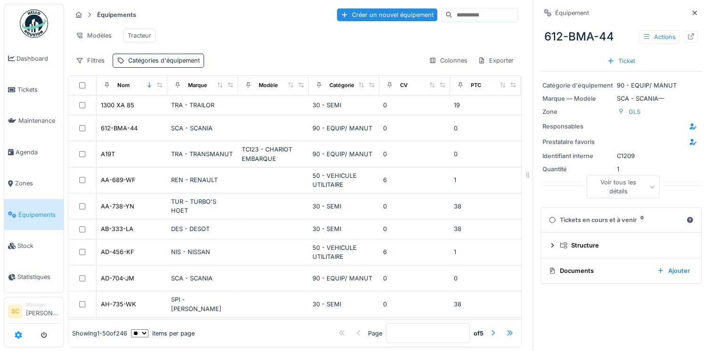
click at [17, 334] on icon at bounding box center [19, 336] width 8 height 8
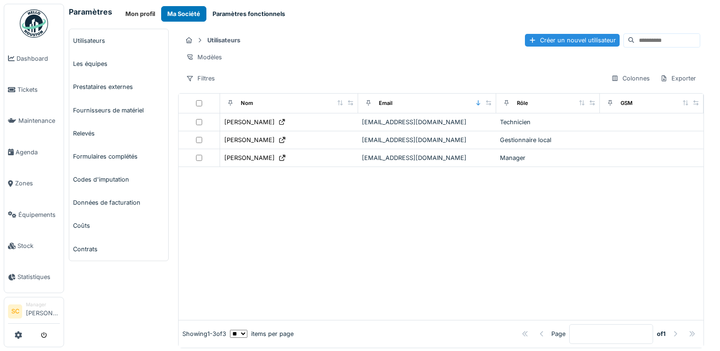
click at [233, 13] on button "Paramètres fonctionnels" at bounding box center [248, 14] width 85 height 16
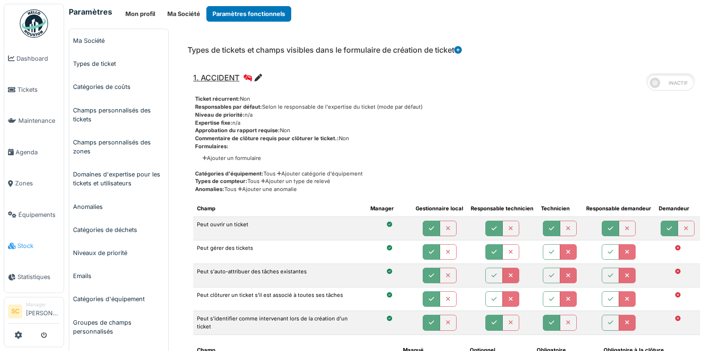
click at [27, 231] on link "Stock" at bounding box center [33, 245] width 59 height 31
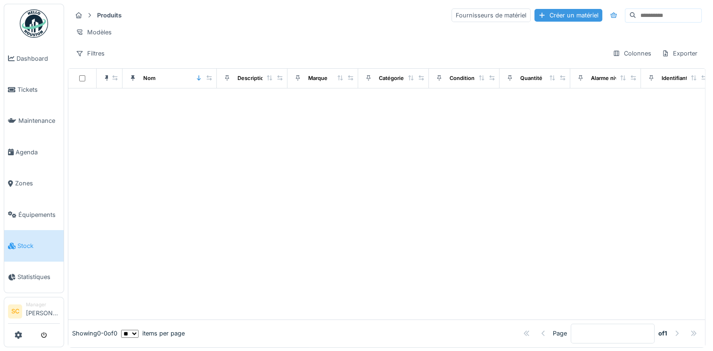
click at [547, 18] on div "Créer un matériel" at bounding box center [568, 15] width 68 height 13
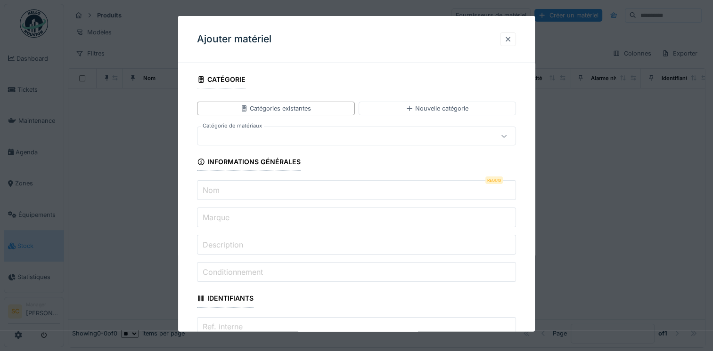
click at [516, 39] on div at bounding box center [508, 39] width 16 height 14
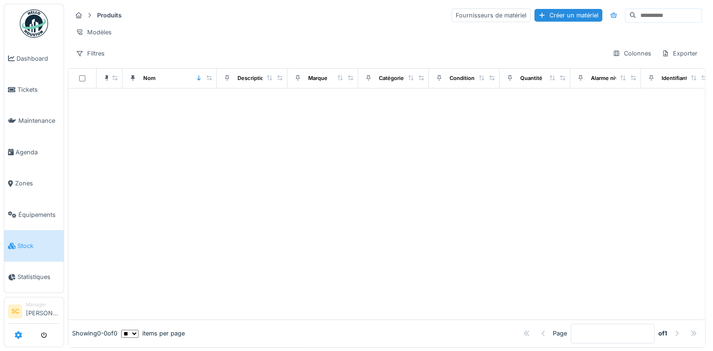
click at [16, 336] on icon at bounding box center [19, 336] width 8 height 8
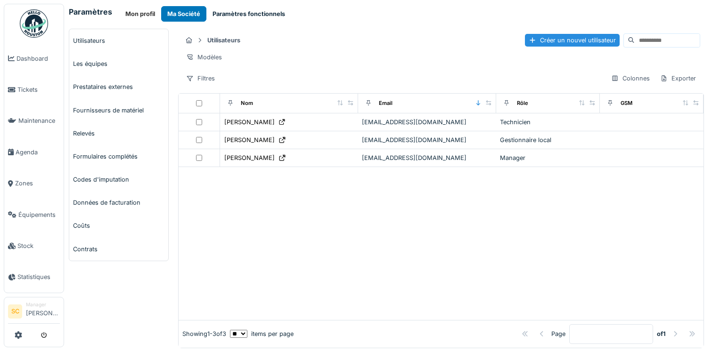
click at [239, 17] on button "Paramètres fonctionnels" at bounding box center [248, 14] width 85 height 16
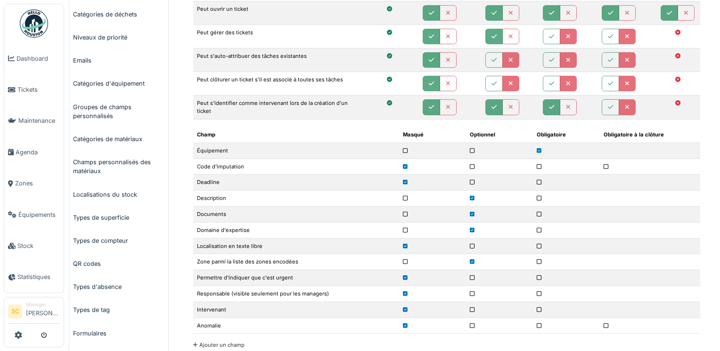
scroll to position [27, 0]
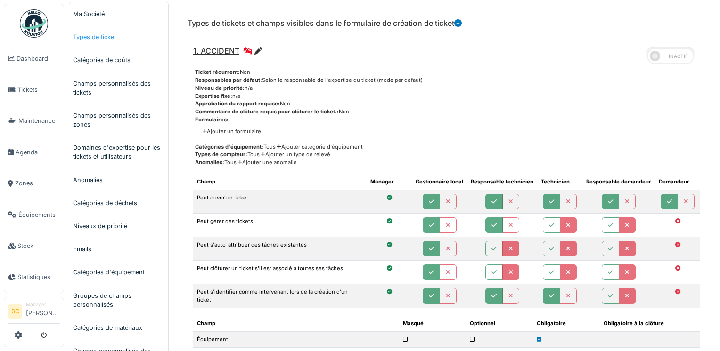
click at [87, 41] on link "Types de ticket" at bounding box center [118, 36] width 99 height 23
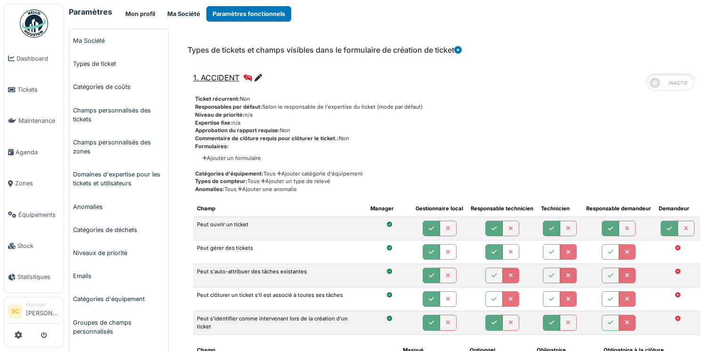
click at [179, 14] on button "Ma Société" at bounding box center [183, 14] width 45 height 16
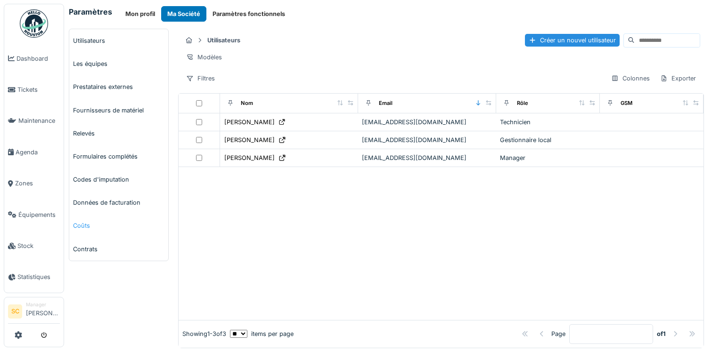
click at [92, 223] on link "Coûts" at bounding box center [118, 225] width 99 height 23
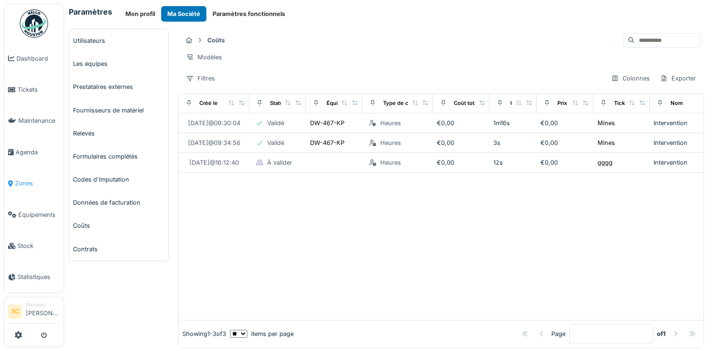
click at [24, 182] on span "Zones" at bounding box center [37, 183] width 45 height 9
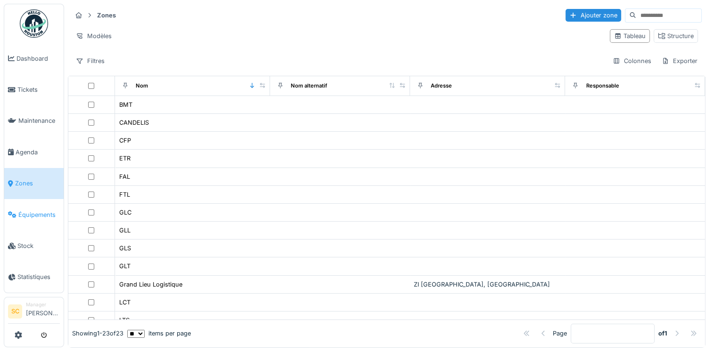
click at [28, 211] on span "Équipements" at bounding box center [38, 215] width 41 height 9
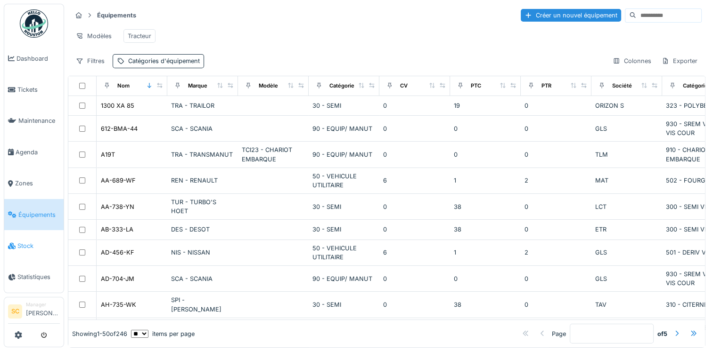
click at [34, 242] on span "Stock" at bounding box center [38, 246] width 42 height 9
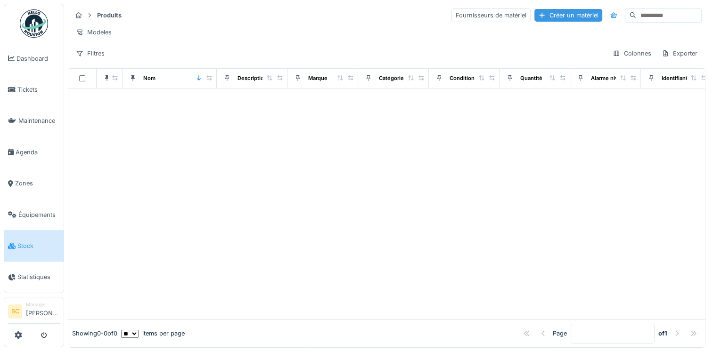
click at [537, 14] on div "Créer un matériel" at bounding box center [568, 15] width 68 height 13
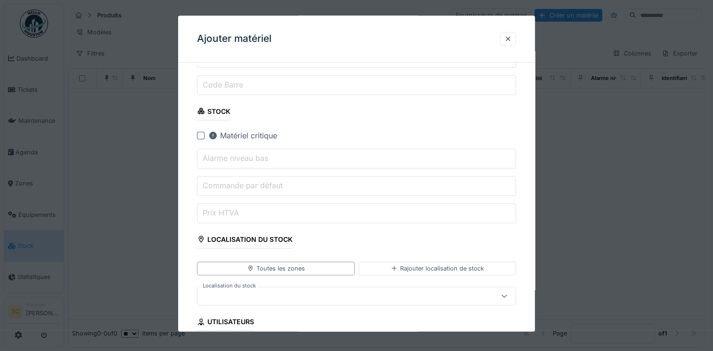
scroll to position [339, 0]
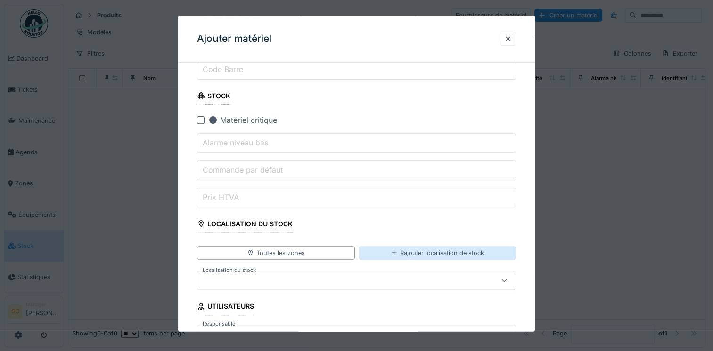
click at [432, 246] on div "Rajouter localisation de stock" at bounding box center [436, 253] width 157 height 14
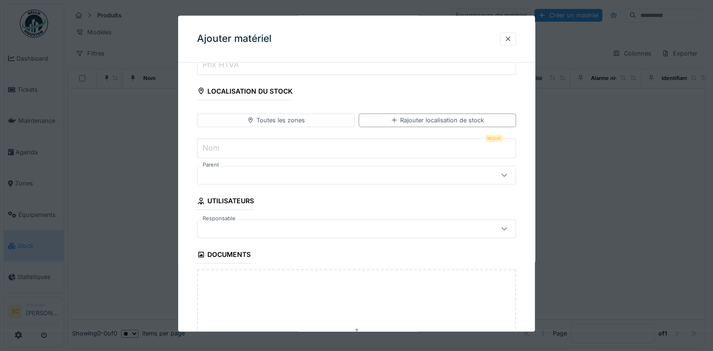
scroll to position [490, 0]
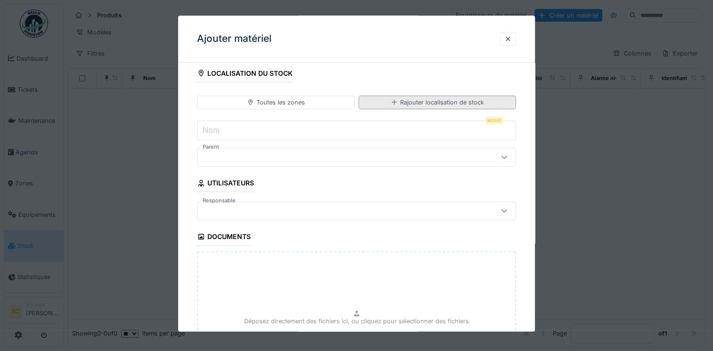
click at [429, 101] on div "Rajouter localisation de stock" at bounding box center [436, 102] width 93 height 9
click at [407, 98] on div "Rajouter localisation de stock" at bounding box center [436, 102] width 93 height 9
click at [432, 101] on div "Rajouter localisation de stock" at bounding box center [436, 102] width 93 height 9
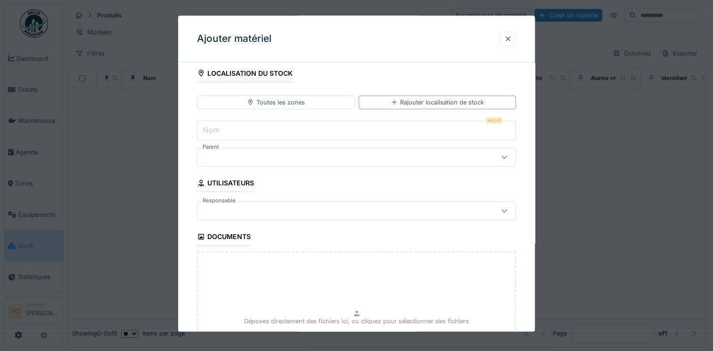
click at [310, 132] on input "Nom" at bounding box center [356, 131] width 319 height 20
click at [441, 99] on div "Rajouter localisation de stock" at bounding box center [436, 102] width 93 height 9
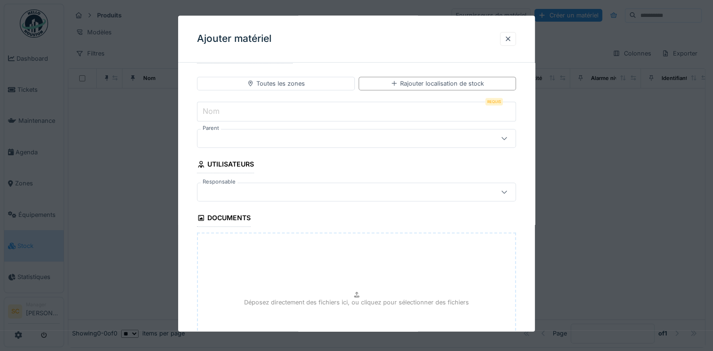
click at [246, 109] on input "Nom" at bounding box center [356, 112] width 319 height 20
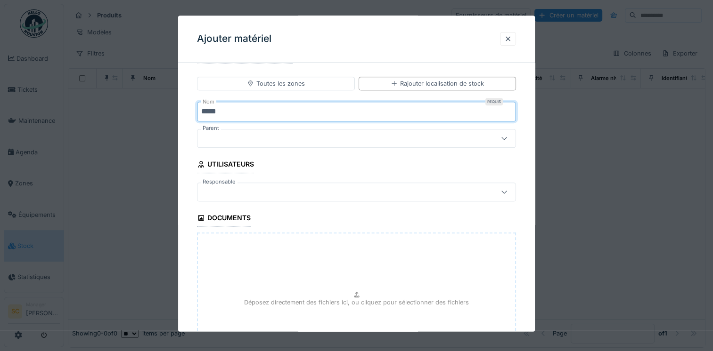
type input "*****"
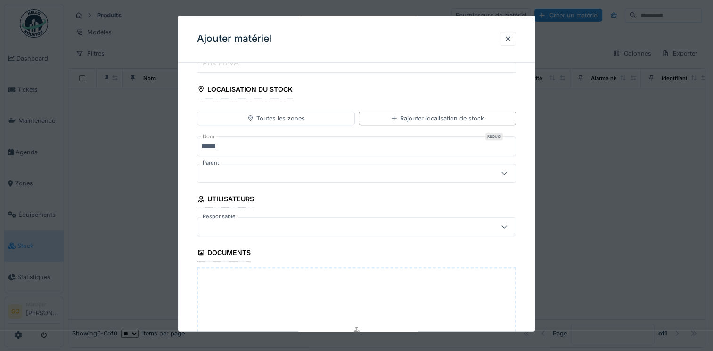
scroll to position [472, 0]
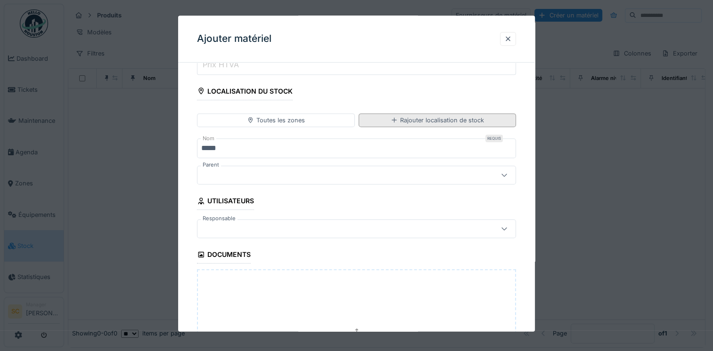
click at [434, 116] on div "Rajouter localisation de stock" at bounding box center [436, 120] width 93 height 9
click at [411, 114] on div "Rajouter localisation de stock" at bounding box center [436, 121] width 157 height 14
click at [411, 118] on div "Rajouter localisation de stock" at bounding box center [436, 120] width 93 height 9
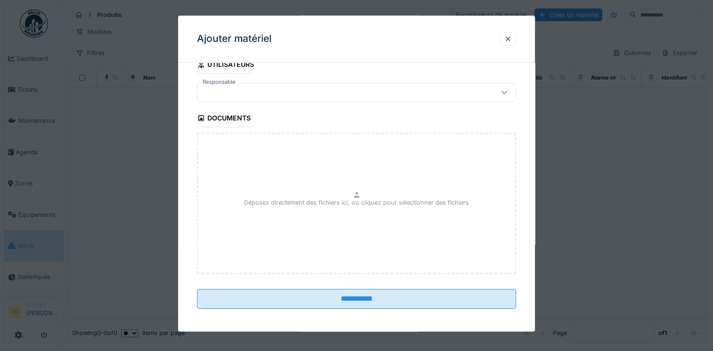
scroll to position [8, 0]
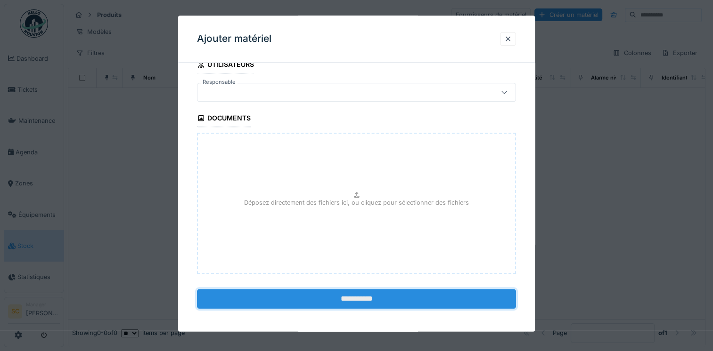
click at [381, 294] on input "**********" at bounding box center [356, 300] width 319 height 20
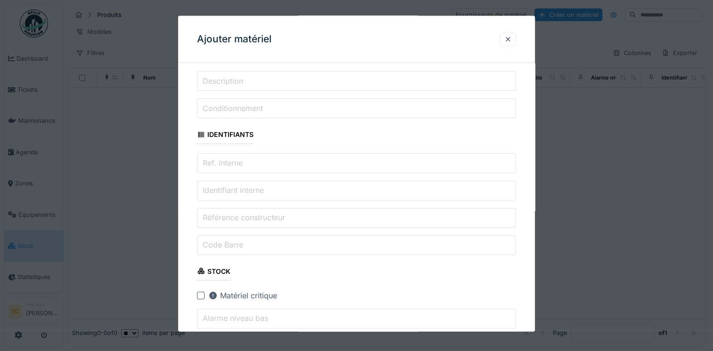
click at [311, 77] on input "Description" at bounding box center [356, 81] width 319 height 20
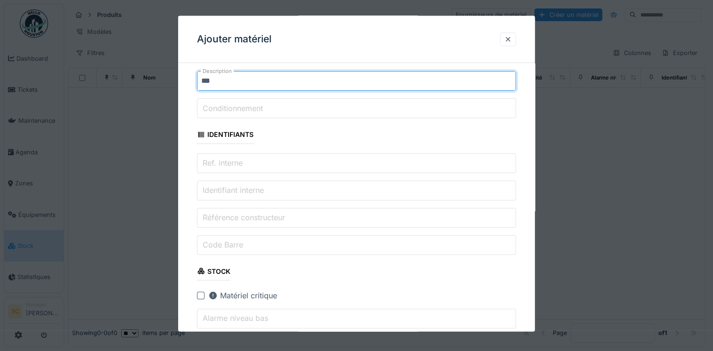
type input "***"
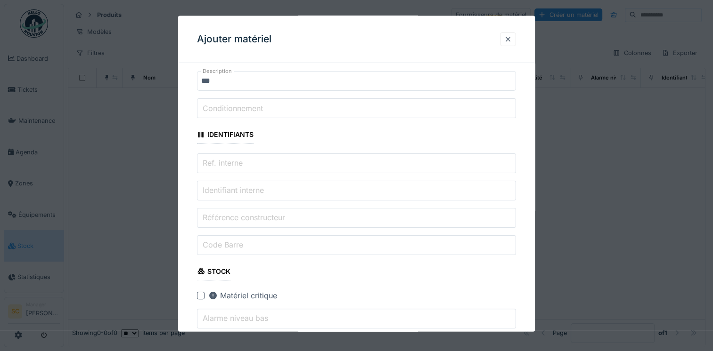
click at [288, 109] on input "Conditionnement" at bounding box center [356, 108] width 319 height 20
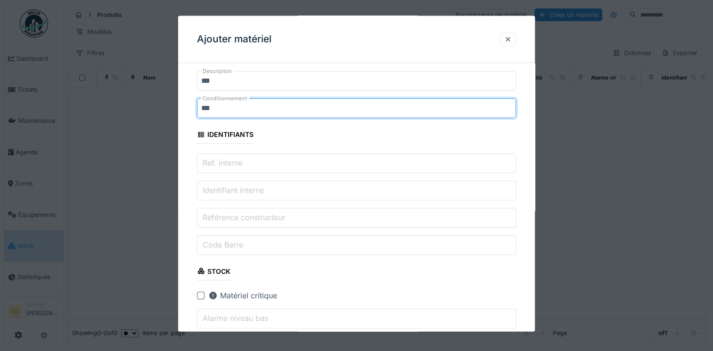
type input "***"
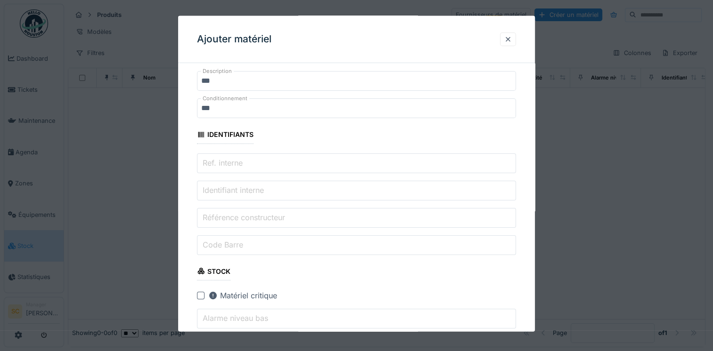
click at [237, 159] on label "Ref. interne" at bounding box center [223, 162] width 44 height 11
click at [237, 159] on input "Ref. interne" at bounding box center [356, 163] width 319 height 20
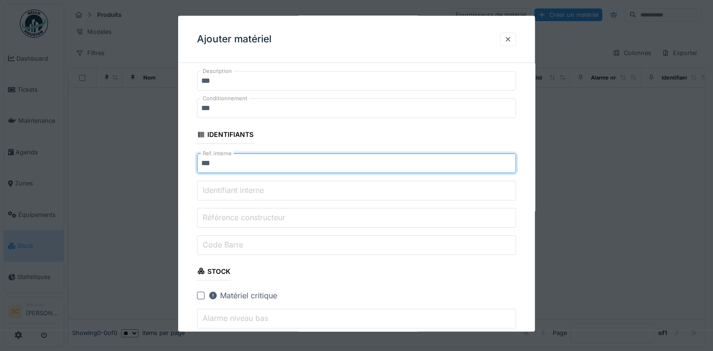
type input "***"
click at [343, 183] on input "Identifiant interne" at bounding box center [356, 190] width 319 height 20
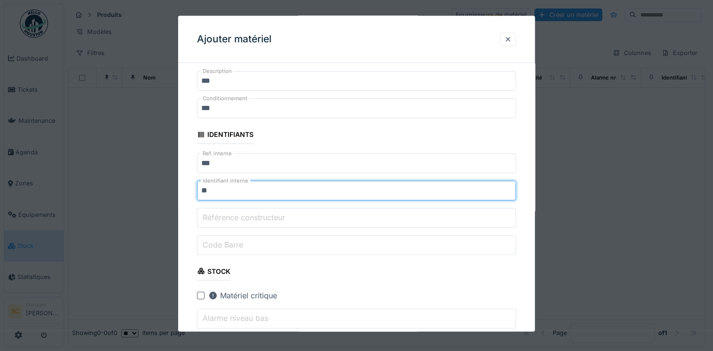
type input "**"
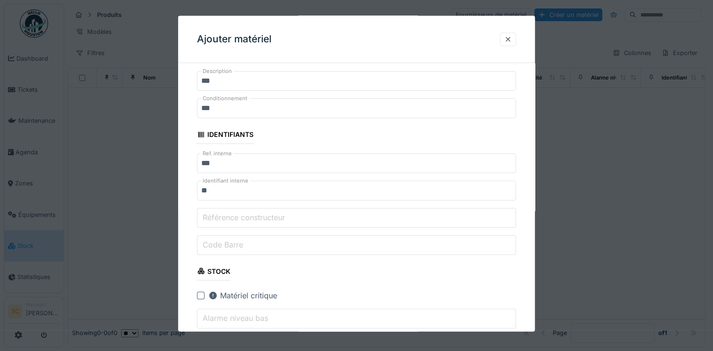
click at [303, 216] on input "Référence constructeur" at bounding box center [356, 218] width 319 height 20
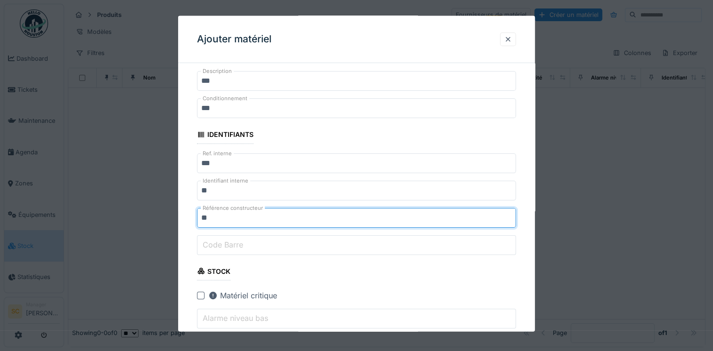
type input "**"
click at [288, 235] on input "Code Barre" at bounding box center [356, 245] width 319 height 20
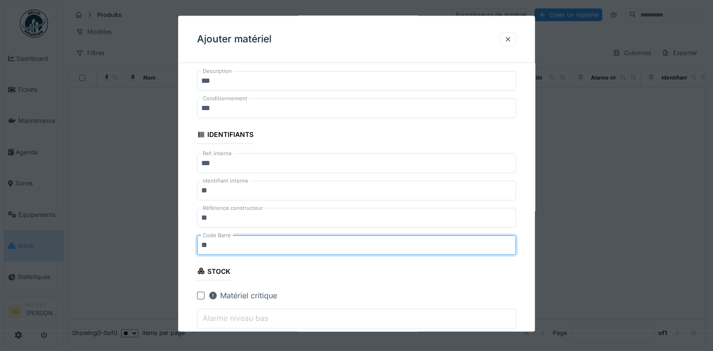
type input "*"
type input "***"
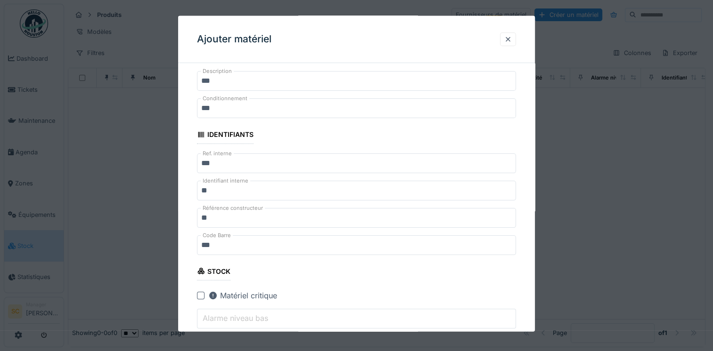
click at [322, 271] on fieldset "**********" at bounding box center [356, 334] width 319 height 855
click at [308, 315] on input "Alarme niveau bas" at bounding box center [356, 319] width 319 height 20
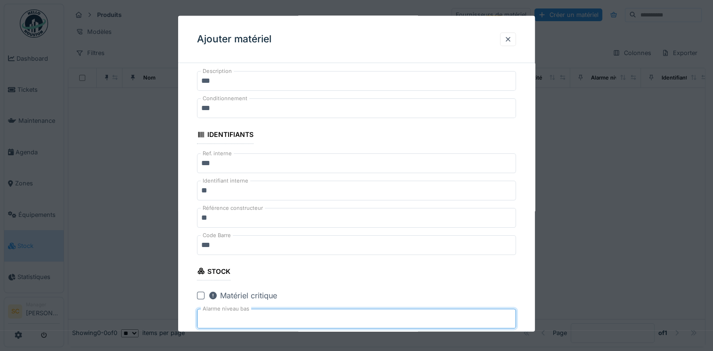
type input "**"
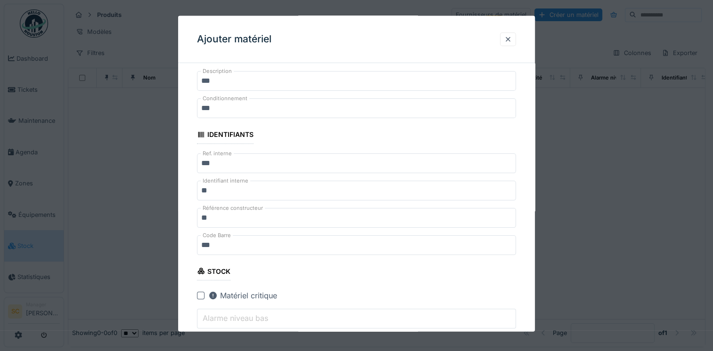
click at [271, 242] on input "***" at bounding box center [356, 245] width 319 height 20
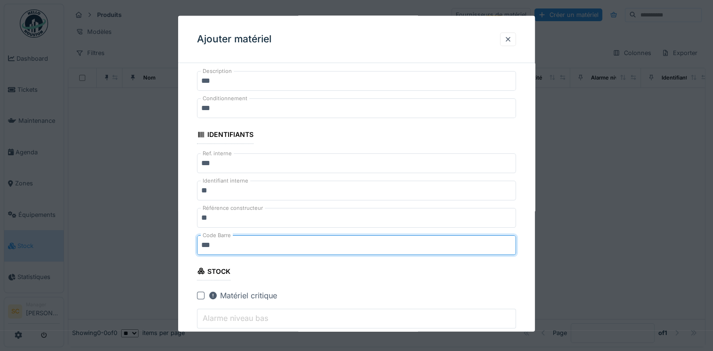
click at [283, 212] on input "**" at bounding box center [356, 218] width 319 height 20
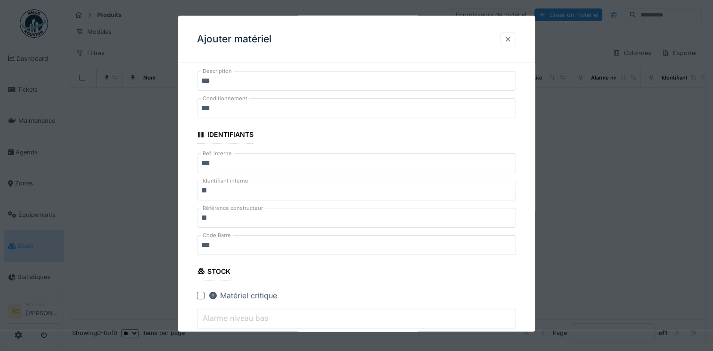
click at [515, 38] on div at bounding box center [508, 39] width 16 height 14
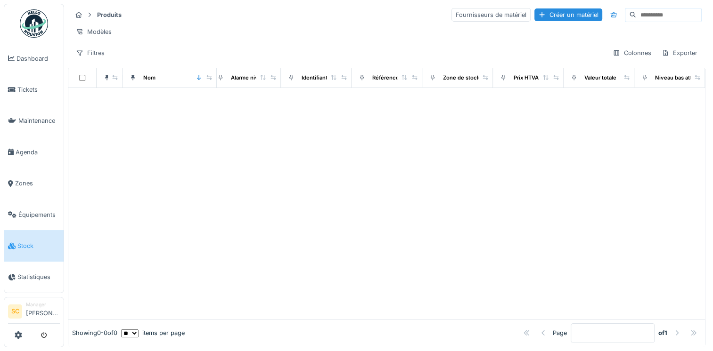
scroll to position [0, 0]
